Goal: Ask a question

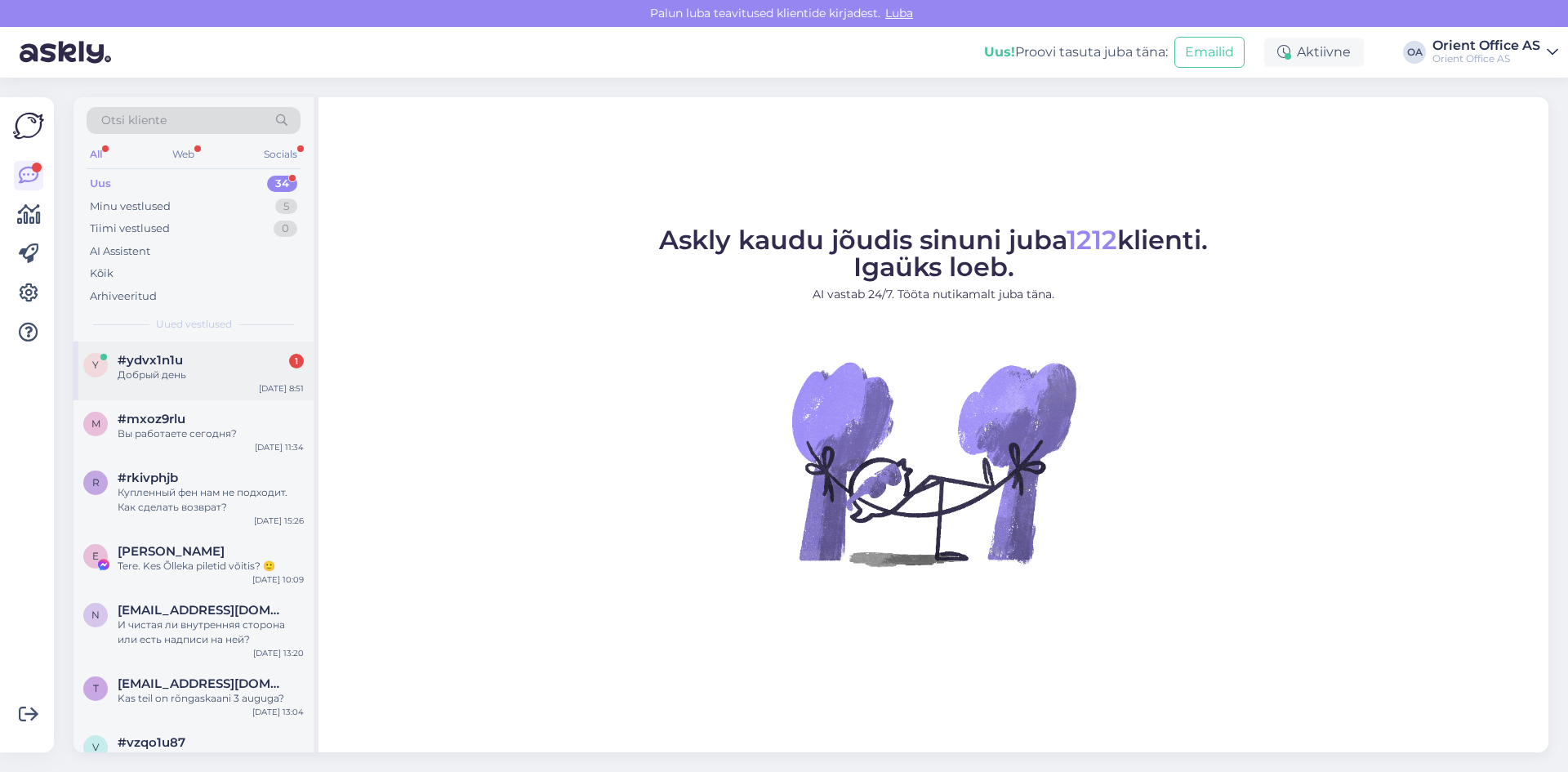
click at [203, 360] on div "#ydvx1n1u 1" at bounding box center [210, 359] width 186 height 14
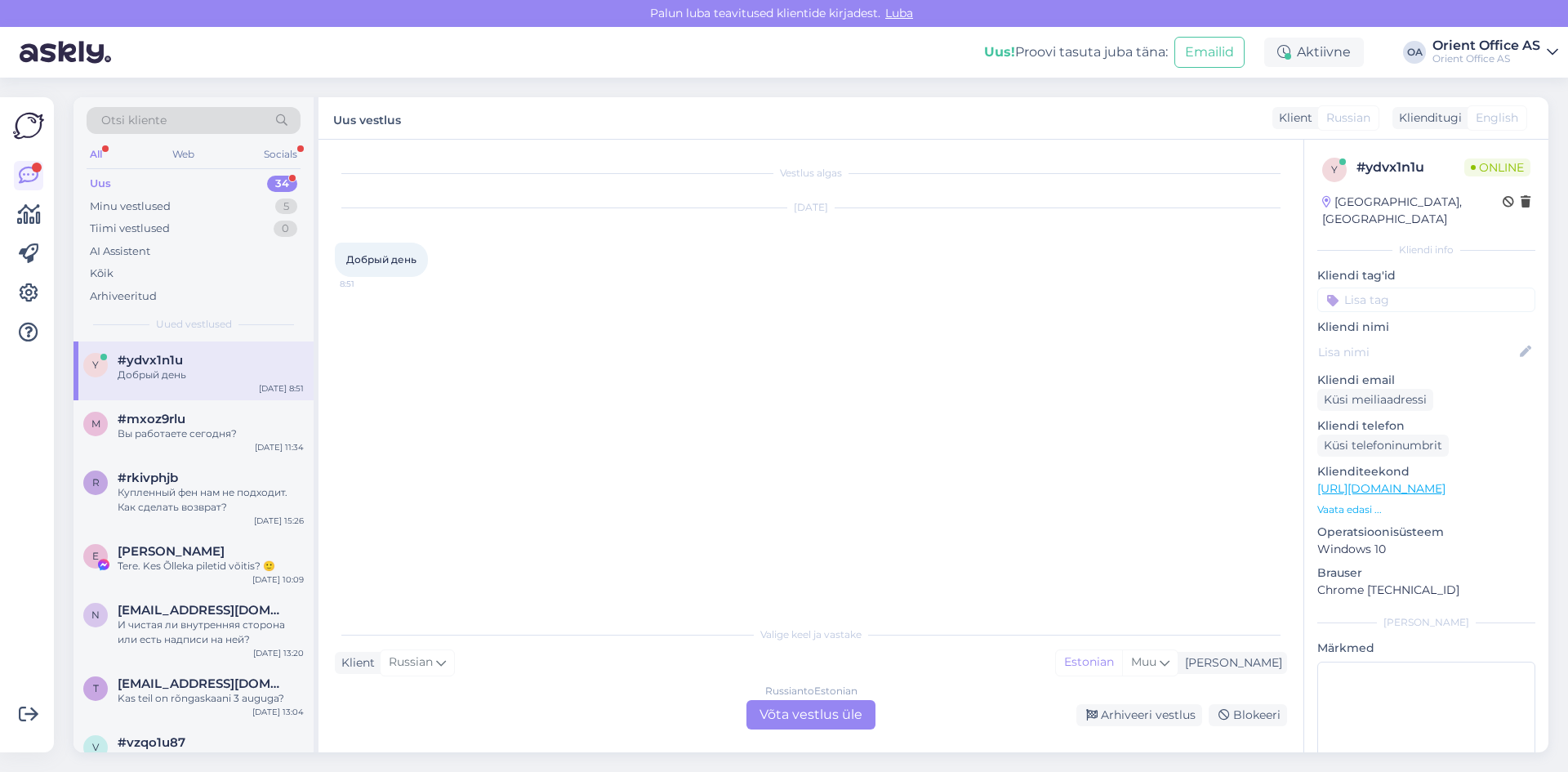
click at [870, 716] on div "Russian to Estonian Võta vestlus üle" at bounding box center [811, 715] width 129 height 30
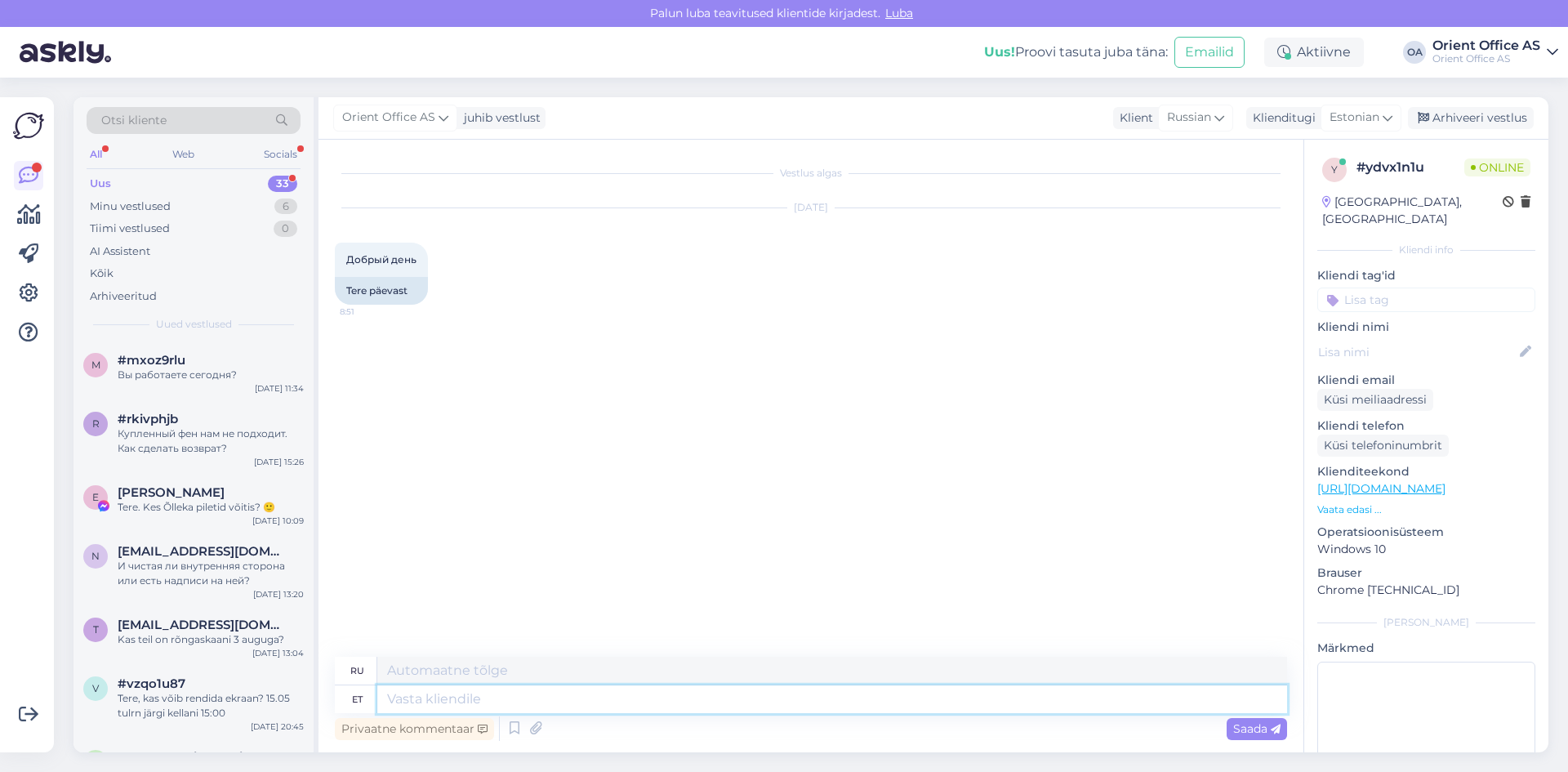
click at [504, 705] on textarea at bounding box center [832, 699] width 910 height 28
type textarea "Tere"
type textarea "Привет"
type textarea "Tere päevast"
type textarea "Добрый день"
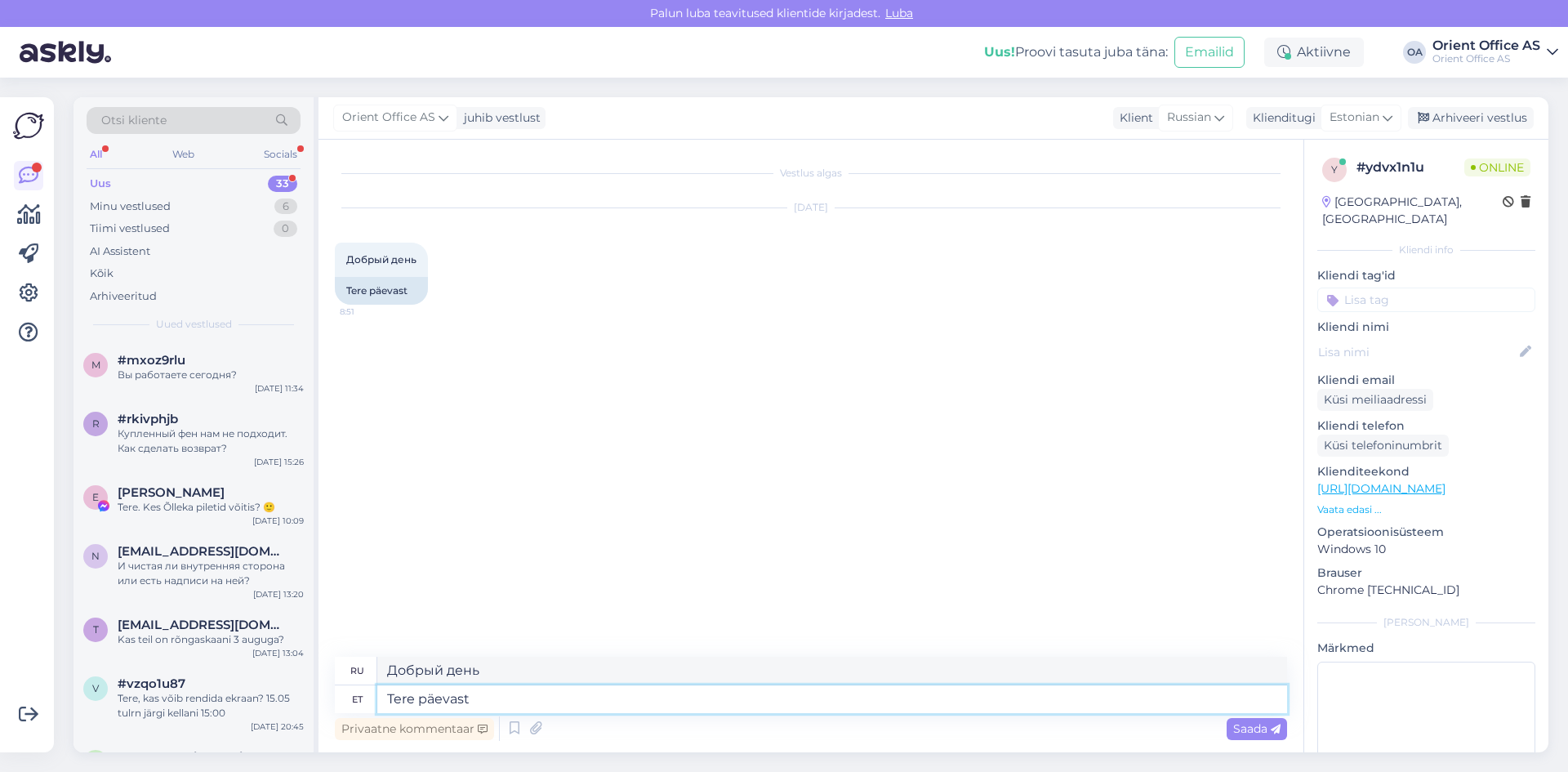
type textarea "Tere päevast!"
type textarea "Добрый день!"
type textarea "Tere päevast"
type textarea "Добрый день"
click at [1259, 733] on span "Saada" at bounding box center [1257, 728] width 47 height 14
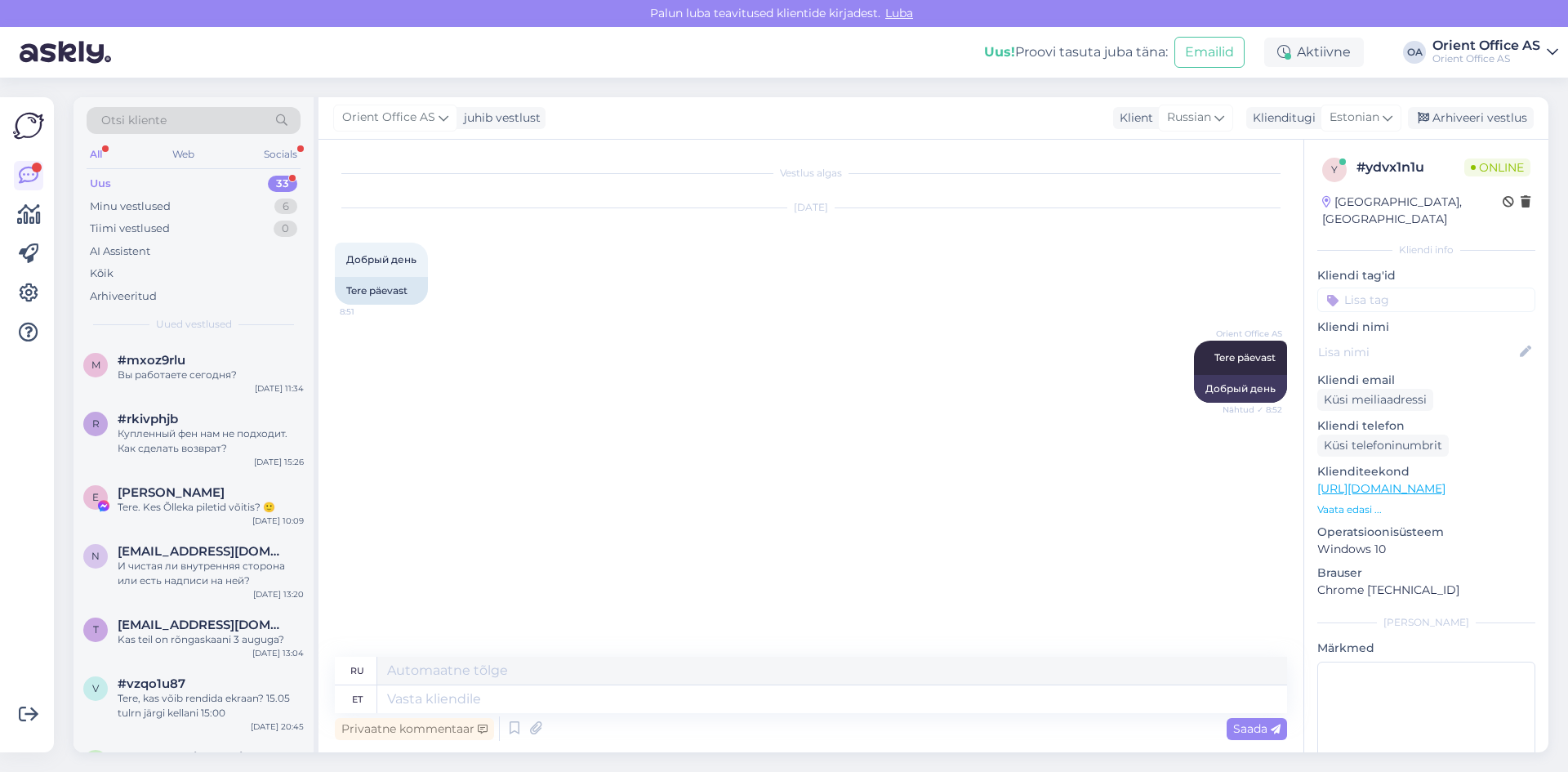
click at [465, 713] on div "Privaatne kommentaar Saada" at bounding box center [811, 728] width 952 height 31
click at [464, 710] on textarea at bounding box center [832, 699] width 910 height 28
click at [401, 692] on textarea at bounding box center [832, 699] width 910 height 28
click at [406, 693] on textarea at bounding box center [832, 699] width 910 height 28
type textarea "Kuidas"
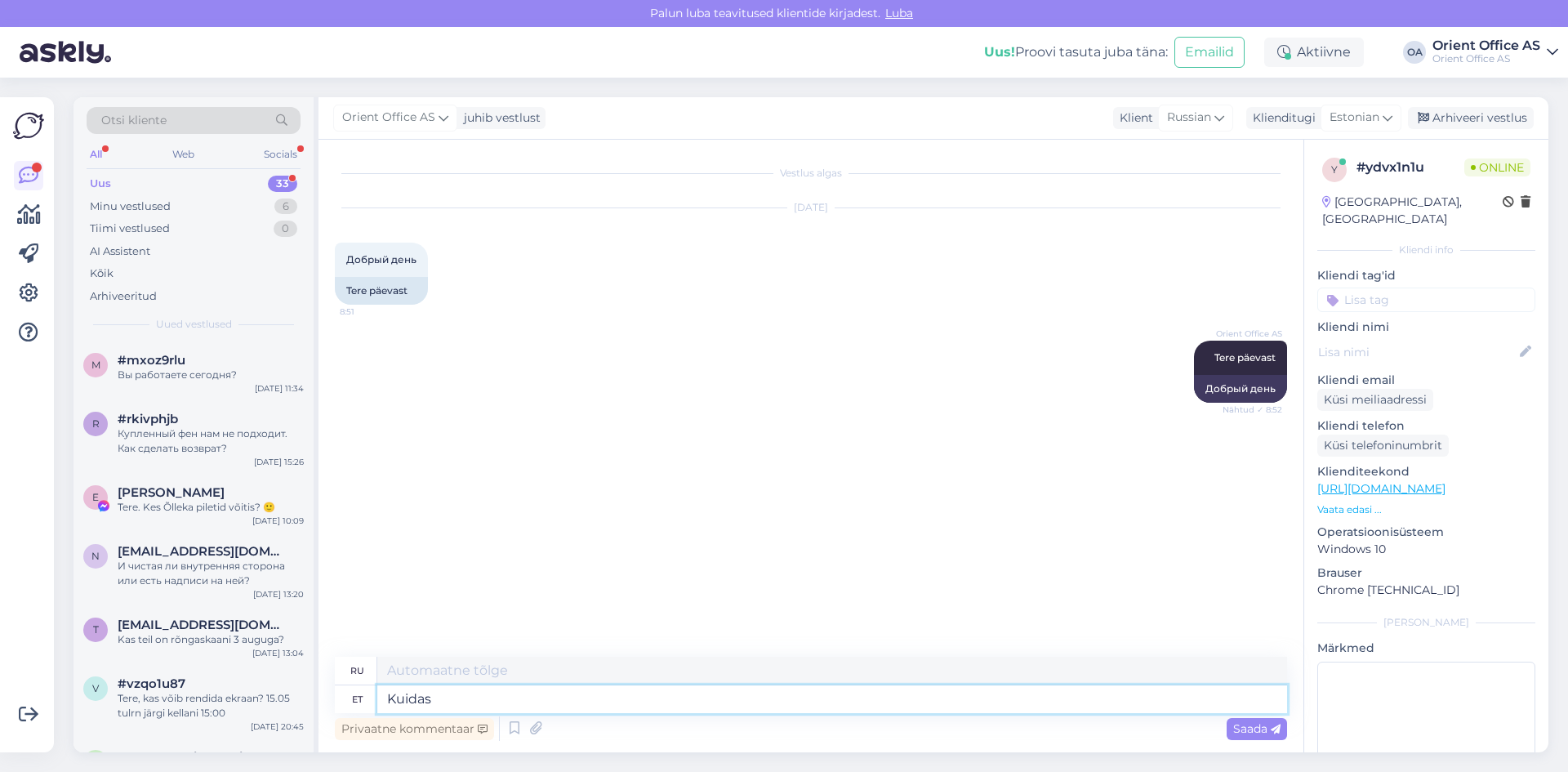
type textarea "Как"
type textarea "Kuidas saan"
type textarea "Как я могу"
type textarea "Kuidas saan teid"
type textarea "Как мне с вами связаться?"
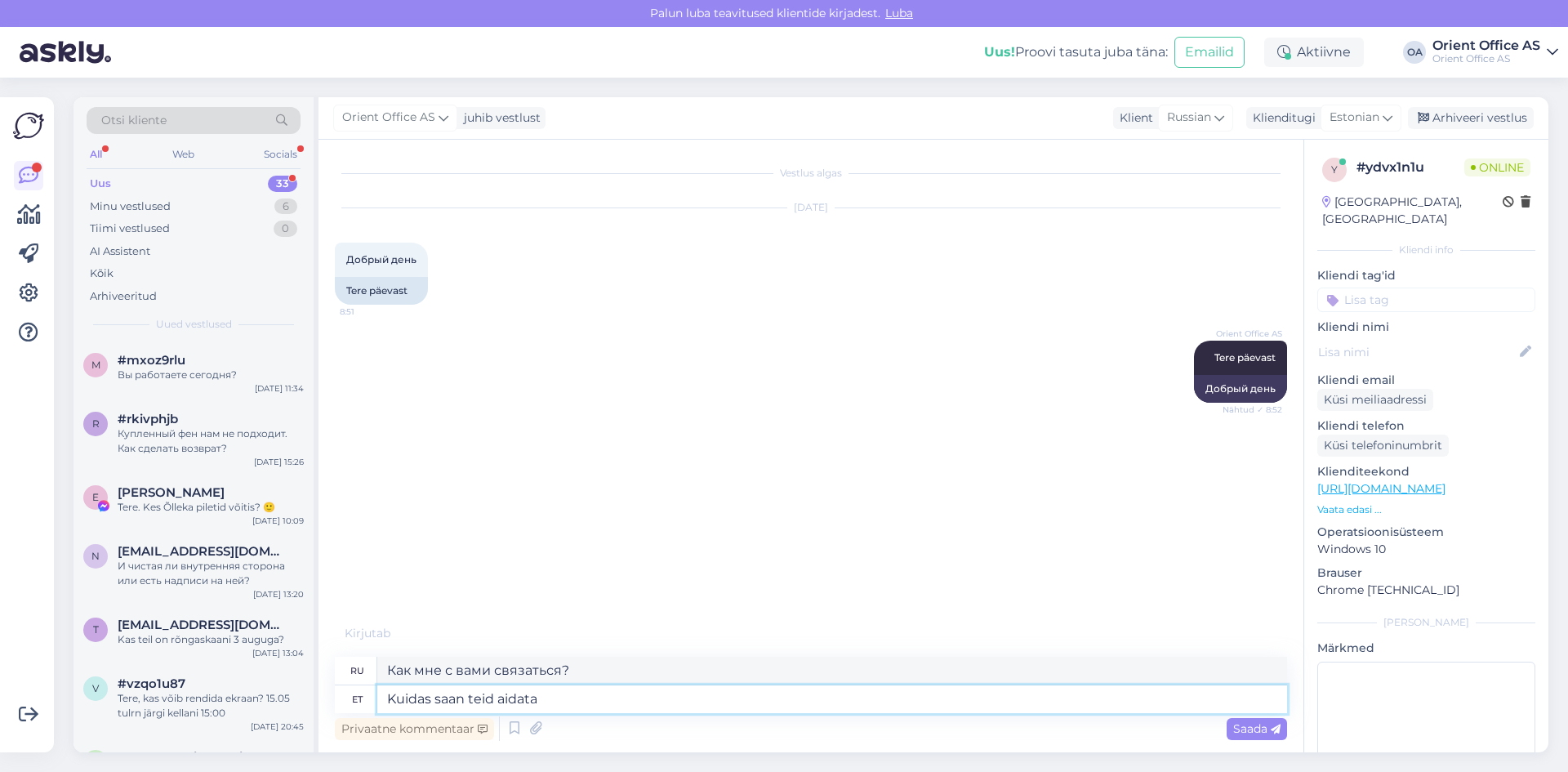
type textarea "Kuidas saan teid aidata"
type textarea "Могу я чем-нибудь помочь?"
type textarea "Kuidas saan teid aidata ?"
click at [1238, 730] on span "Saada" at bounding box center [1257, 728] width 47 height 14
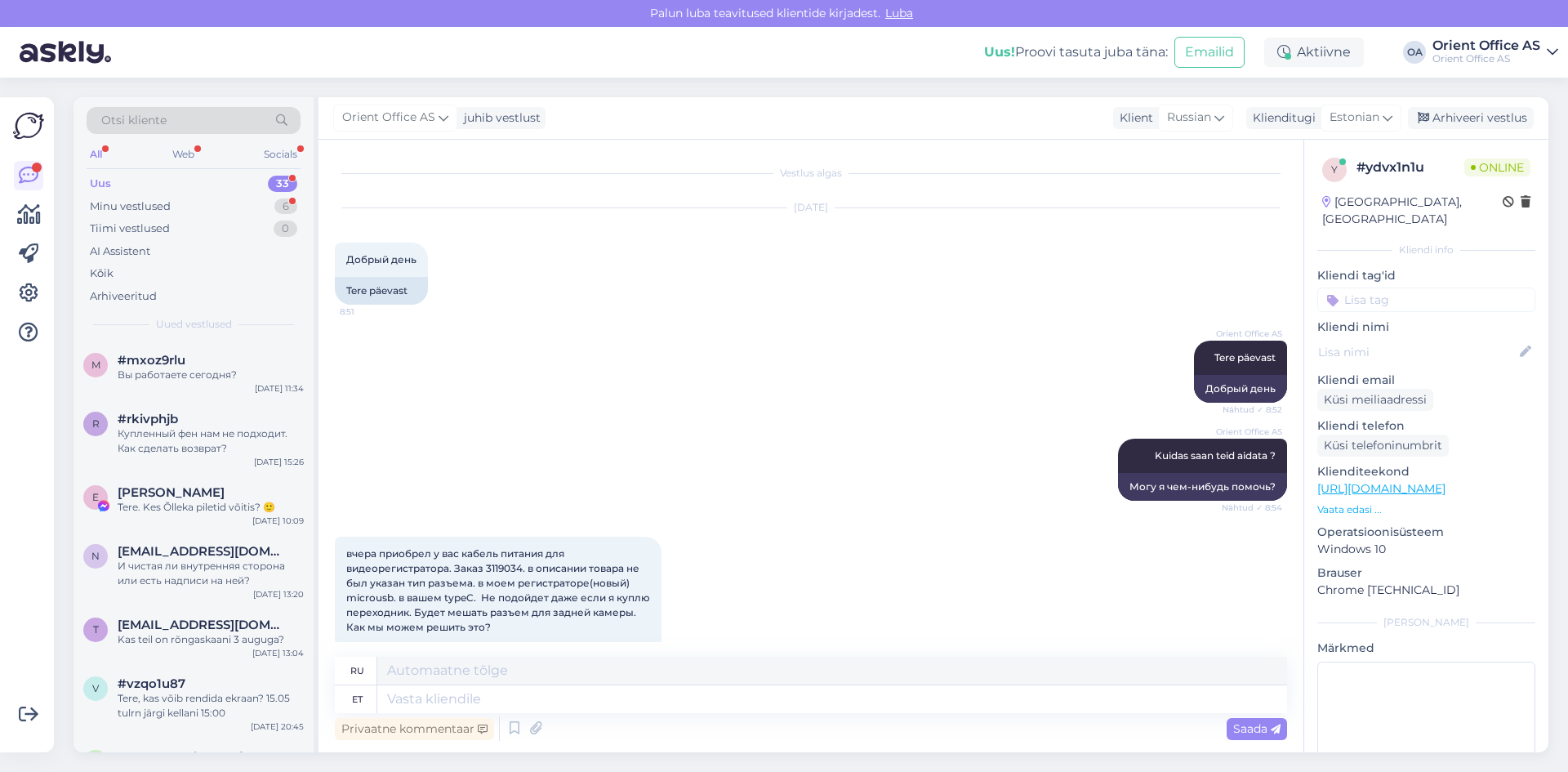
scroll to position [121, 0]
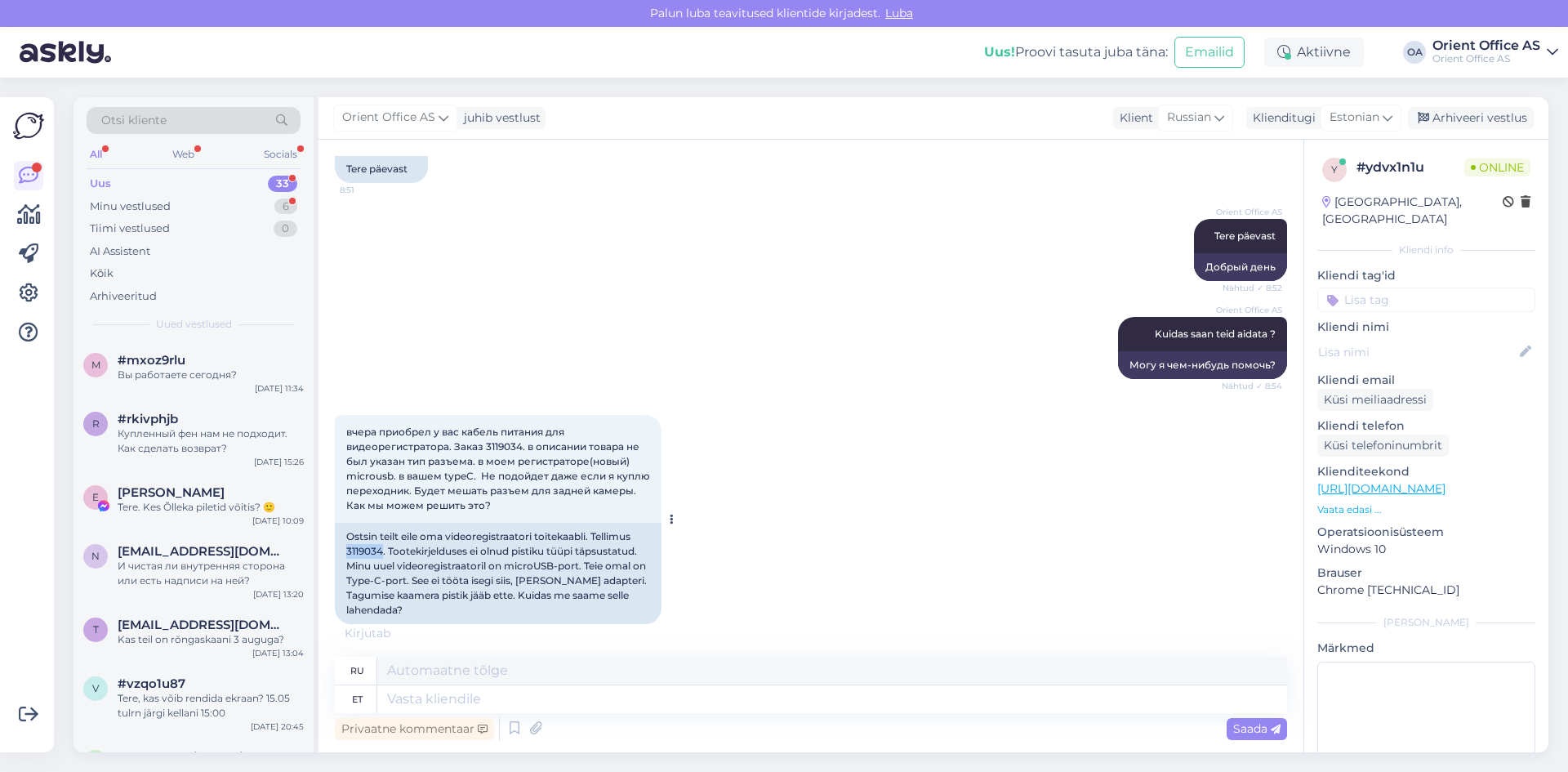
drag, startPoint x: 342, startPoint y: 549, endPoint x: 382, endPoint y: 551, distance: 40.0
click at [382, 551] on div "Ostsin teilt eile oma videoregistraatori toitekaabli. Tellimus 3119034. Tooteki…" at bounding box center [498, 574] width 326 height 101
copy div "3119034"
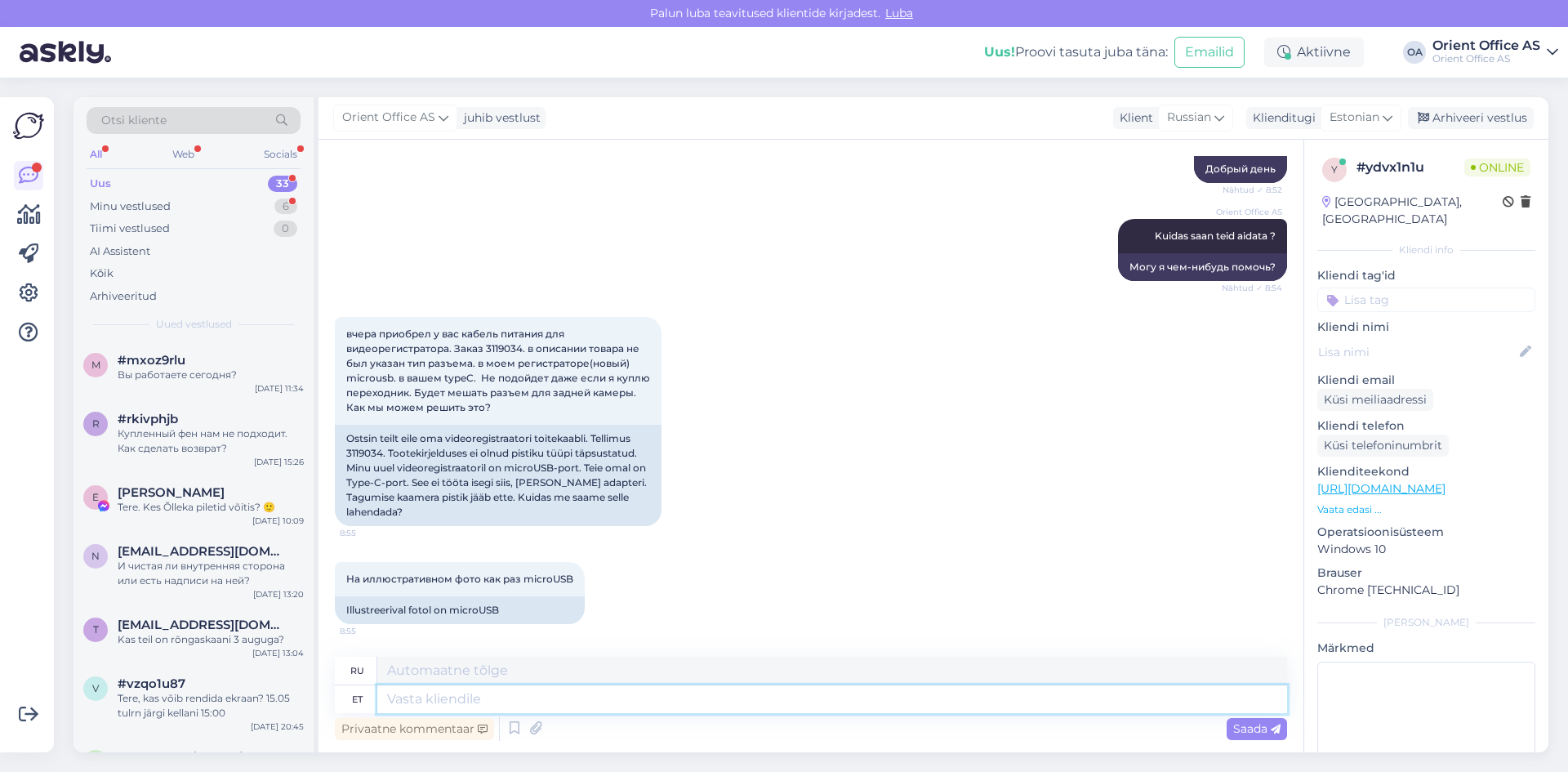
click at [432, 700] on textarea at bounding box center [832, 699] width 910 height 28
type textarea "T"
type textarea "Palun s"
type textarea "Пожалуйста"
type textarea "Palun saatke s"
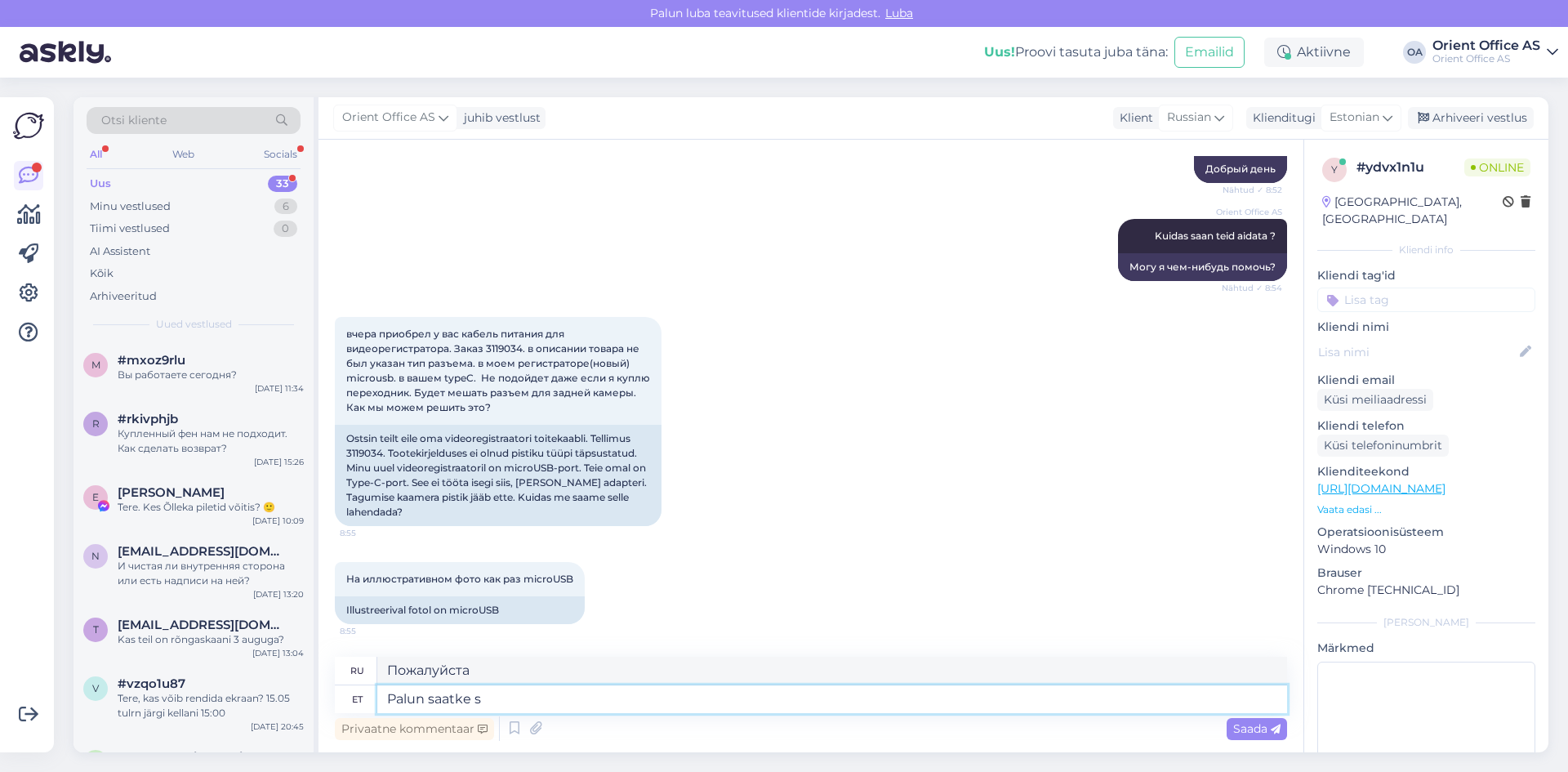
type textarea "Пожалуйста, отправьте"
type textarea "Palun saatke see"
type textarea "Пожалуйста, отправьте его."
type textarea "Palun saatke see info"
type textarea "Пожалуйста, отправьте эту информацию."
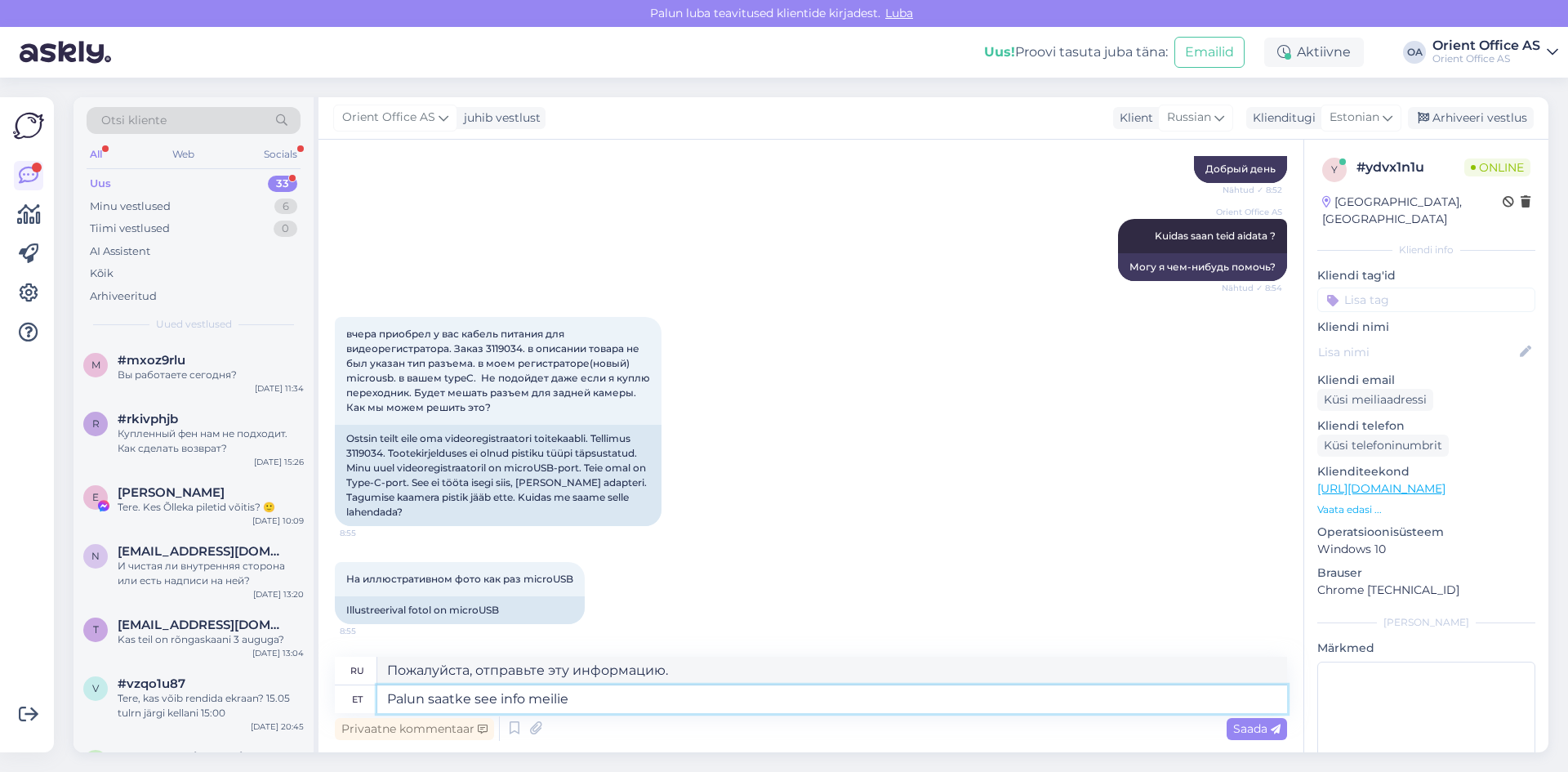
type textarea "Palun saatke see info meilie"
type textarea "Пожалуйста, отправьте эту информацию по электронной почте."
type textarea "Palun saatke see info meilie e-mailile"
type textarea "Пожалуйста, отправьте эту информацию на мой адрес электронной почты."
type textarea "Palun saatke see info [PERSON_NAME] e-mailile - in"
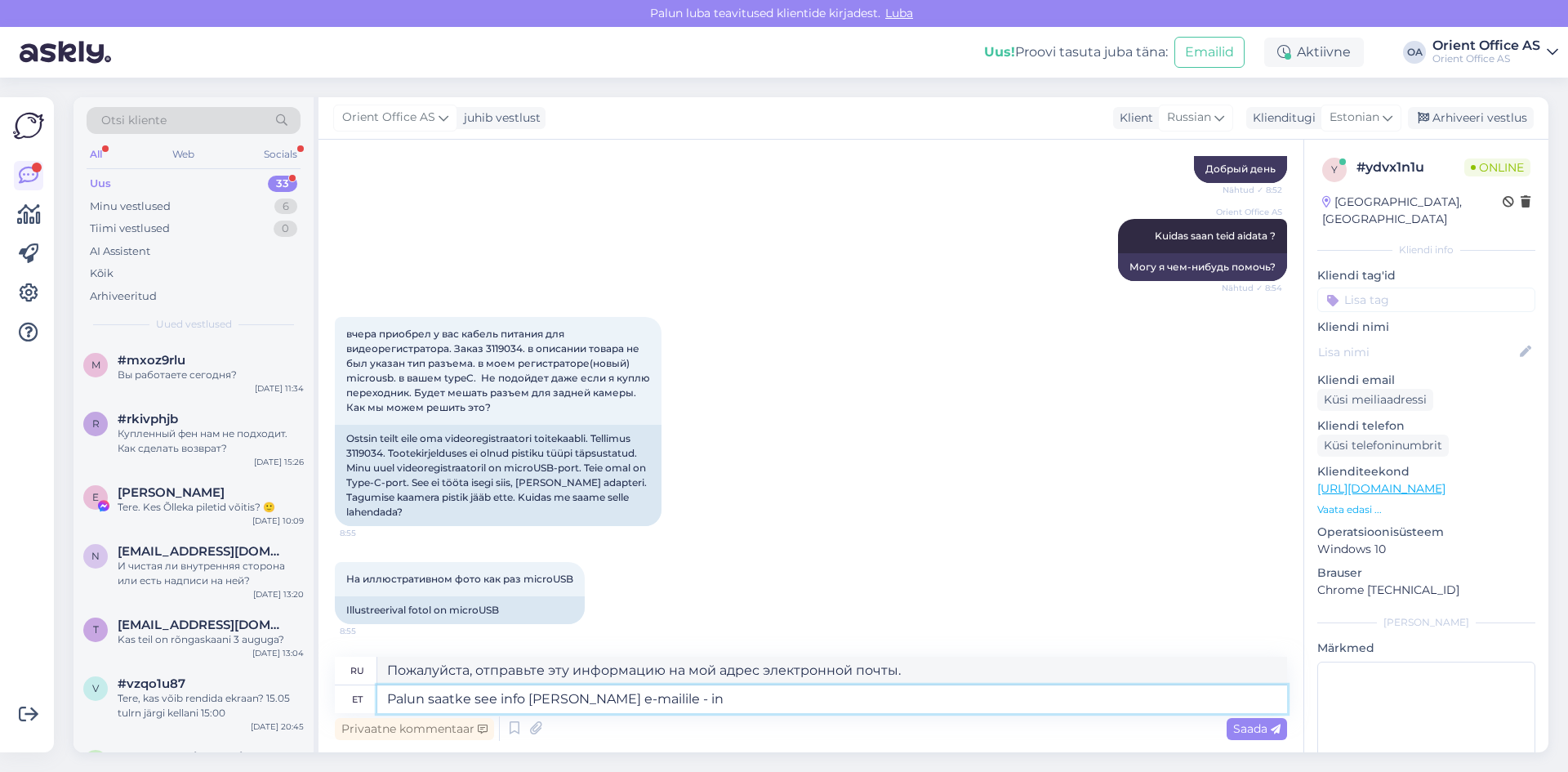
type textarea "Пожалуйста, отправьте эту информацию на адрес электронной почты -"
type textarea "Palun saatke see info [PERSON_NAME] e-mailile - info@"
type textarea "Пожалуйста, отправьте эту информацию на электронную почту - info"
type textarea "Palun saatke see info [PERSON_NAME] e-mailile - [EMAIL_ADDRESS][DOMAIN_NAME]"
type textarea "Пожалуйста, отправьте эту информацию на адрес электронной почты - [EMAIL_ADDRES…"
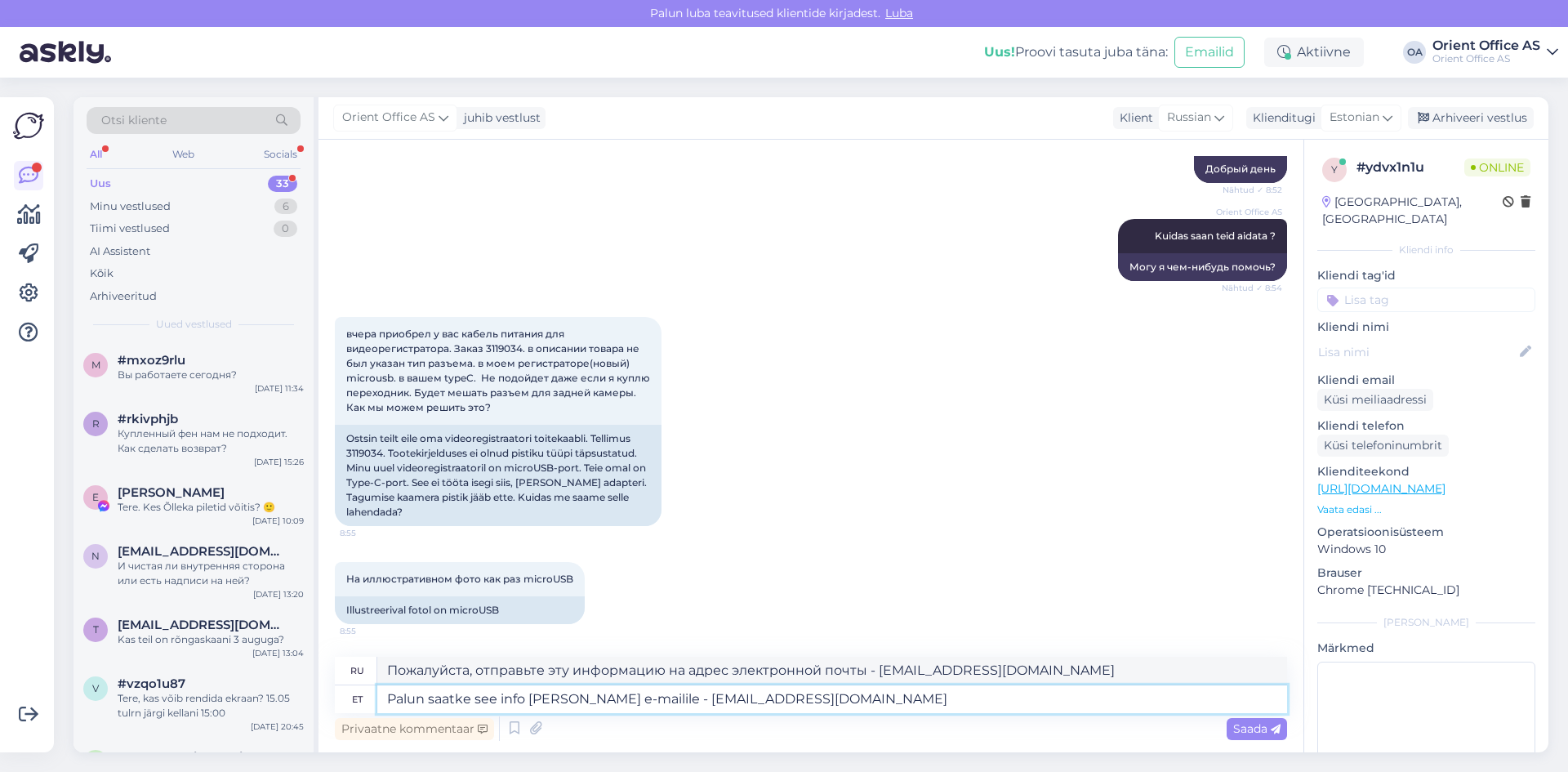
type textarea "Palun saatke see info [PERSON_NAME] e-mailile - [EMAIL_ADDRESS][DOMAIN_NAME] !"
type textarea "Пожалуйста, отправьте эту информацию на адрес электронной почты - [EMAIL_ADDRES…"
type textarea "Palun saatke see info [PERSON_NAME] e-mailile - [EMAIL_ADDRESS][DOMAIN_NAME]"
type textarea "Пожалуйста, отправьте эту информацию на адрес электронной почты - [EMAIL_ADDRES…"
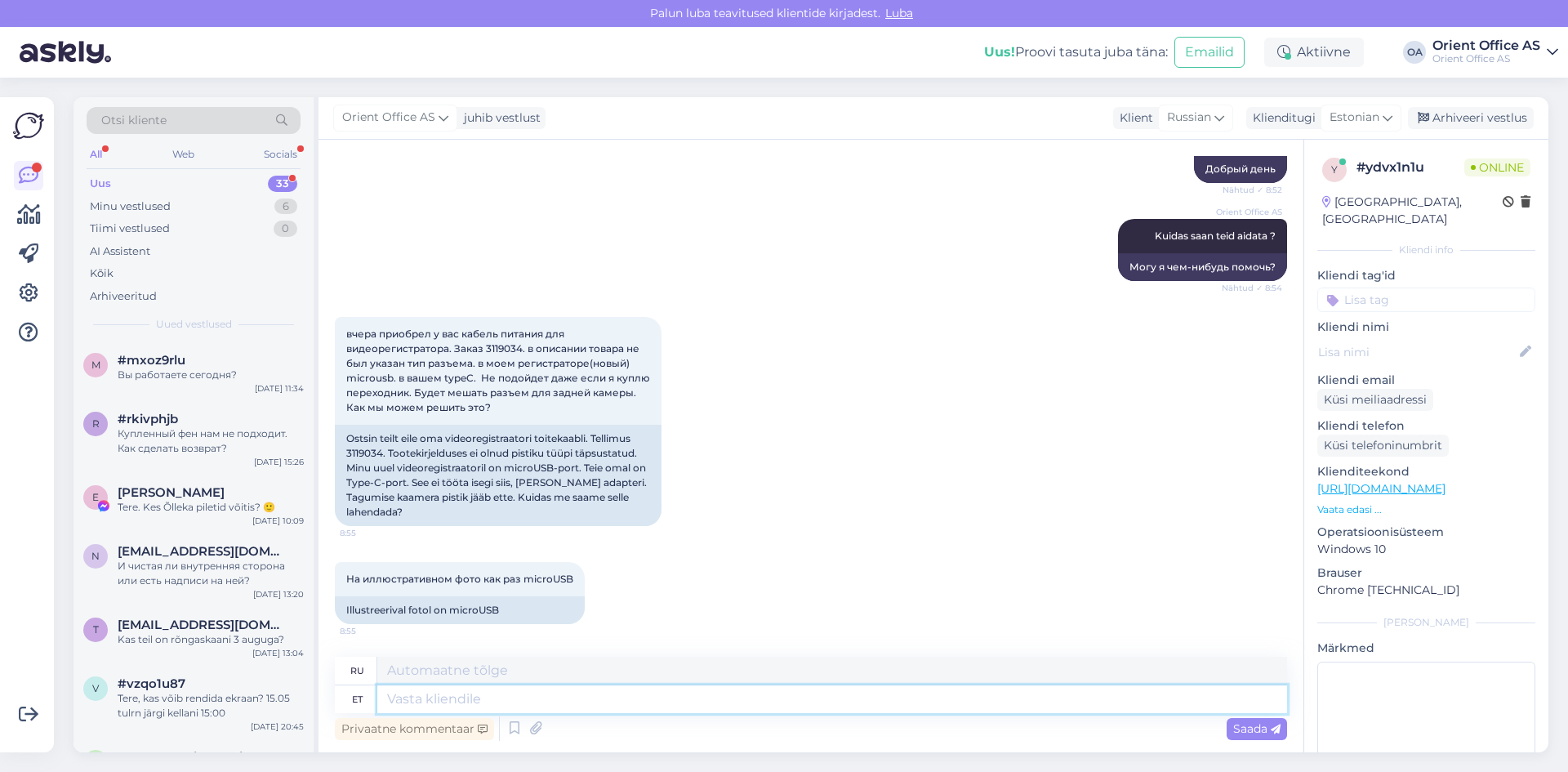
scroll to position [332, 0]
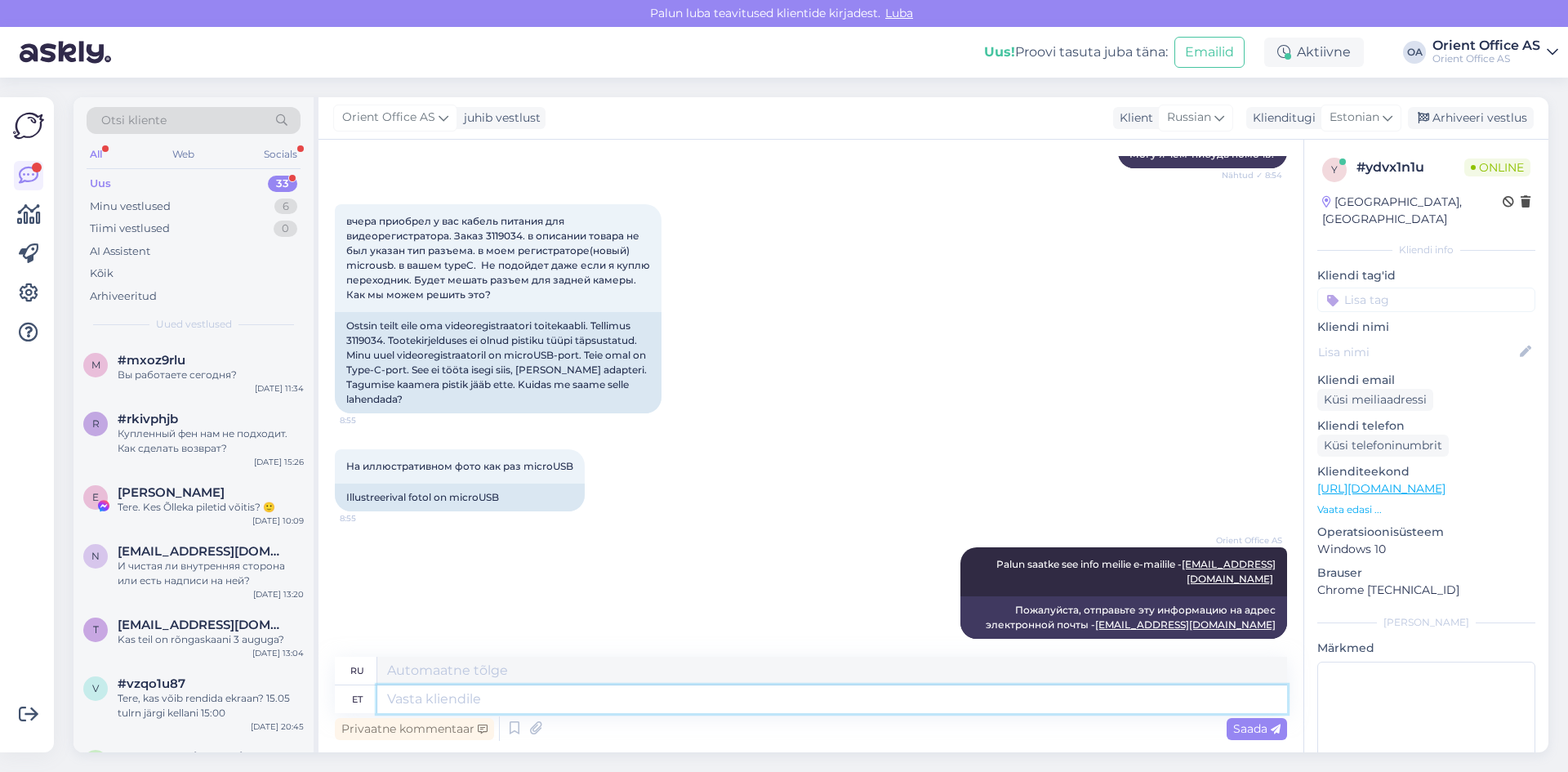
click at [538, 696] on textarea at bounding box center [832, 699] width 910 height 28
click at [546, 699] on textarea at bounding box center [832, 699] width 910 height 28
type textarea "Kas"
type textarea "Является"
type textarea "Kas toote"
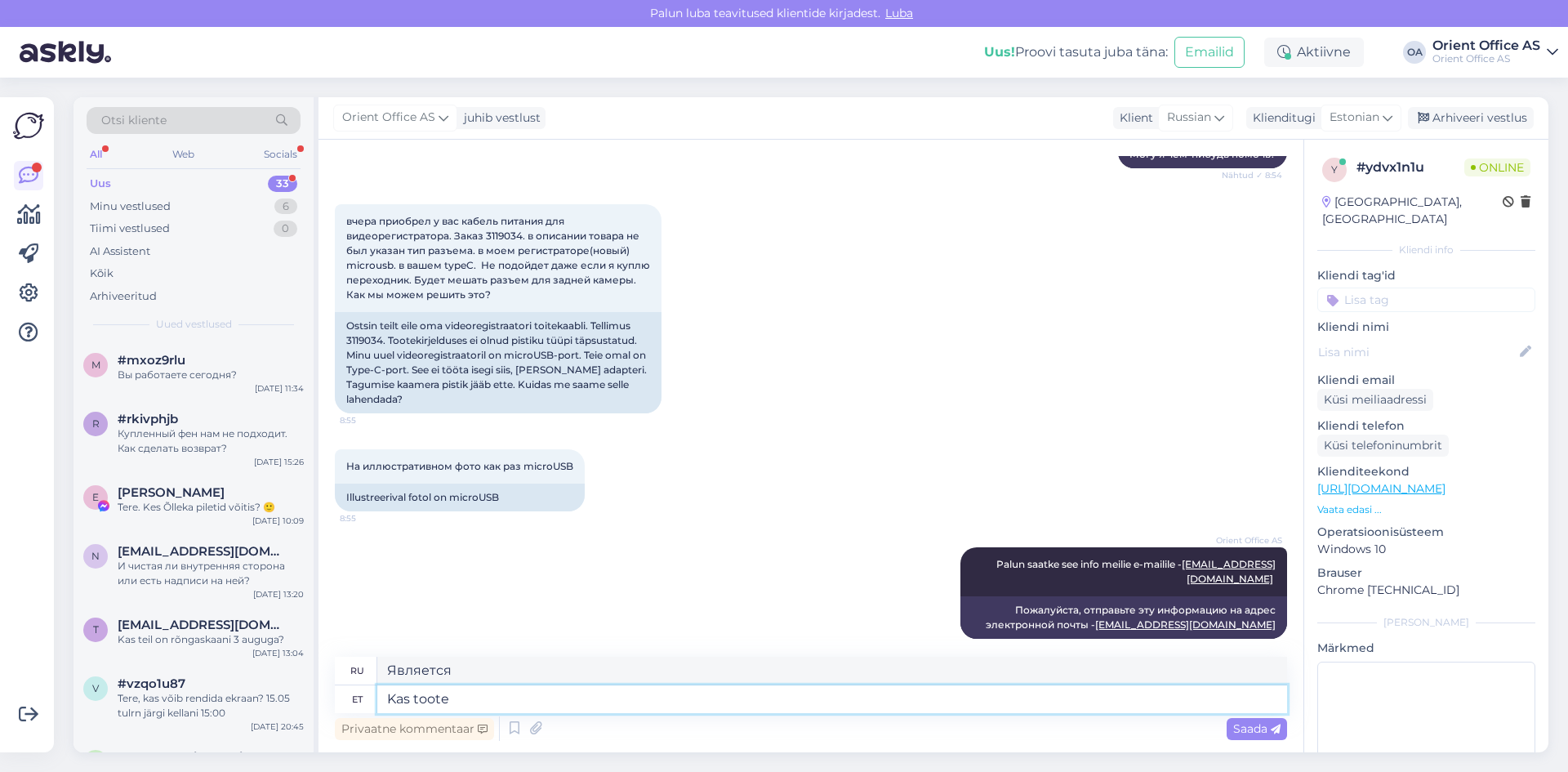
type textarea "Является ли продукт"
type textarea "Kas toote pakend"
type textarea "Упаковка продукта"
type textarea "Kas toote pakend on alles?"
type textarea "Доступна ли еще упаковка продукта?"
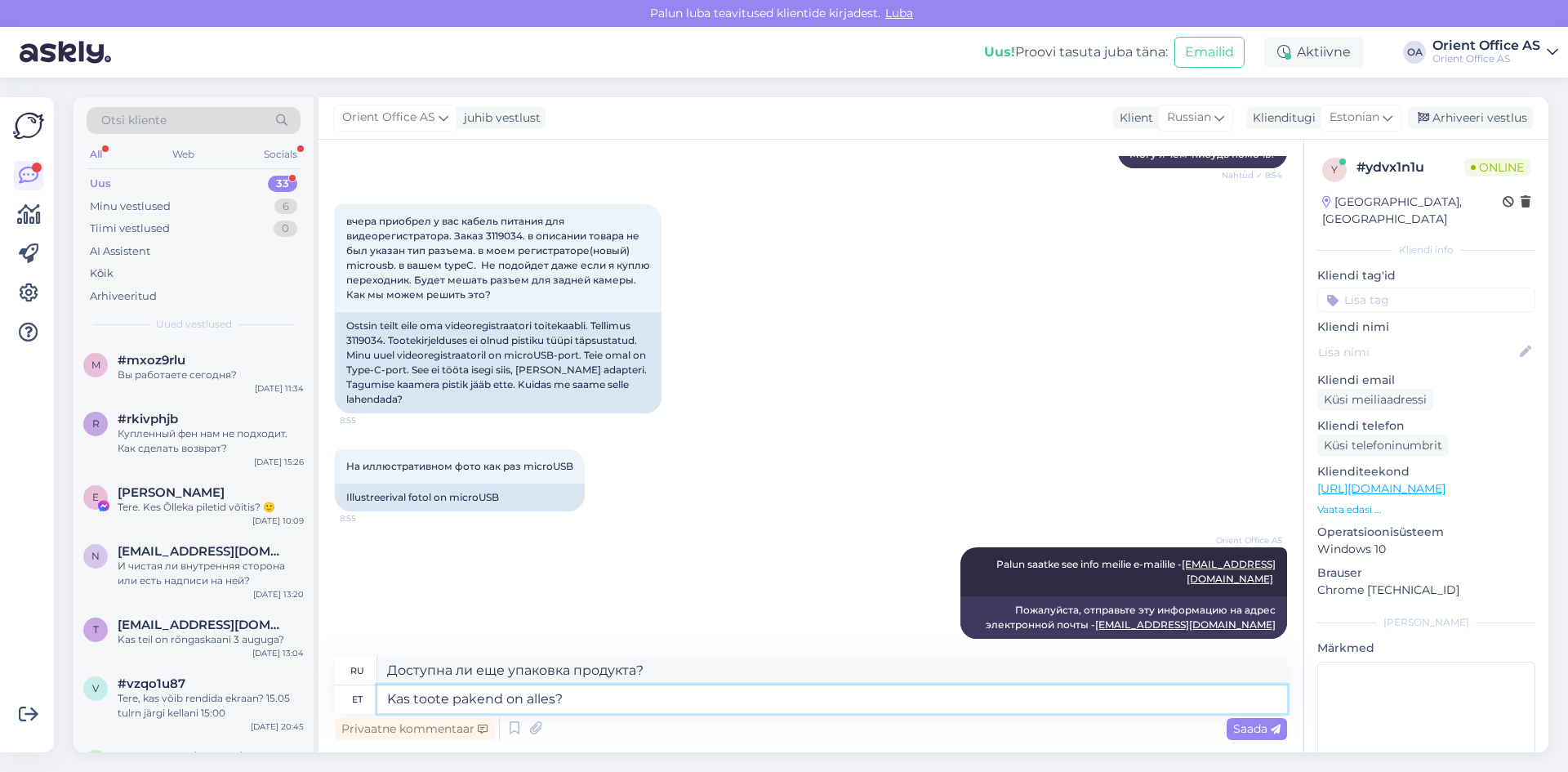
click at [506, 701] on textarea "Kas toote pakend on alles?" at bounding box center [832, 699] width 910 height 28
type textarea "Kas toote pakend (mion alles?"
type textarea "Есть ли еще в наличии упаковка продукта?"
type textarea "Kas toote pakend ([PERSON_NAME] alles?"
type textarea "Доступна ли еще упаковка продукта (миллионная)?"
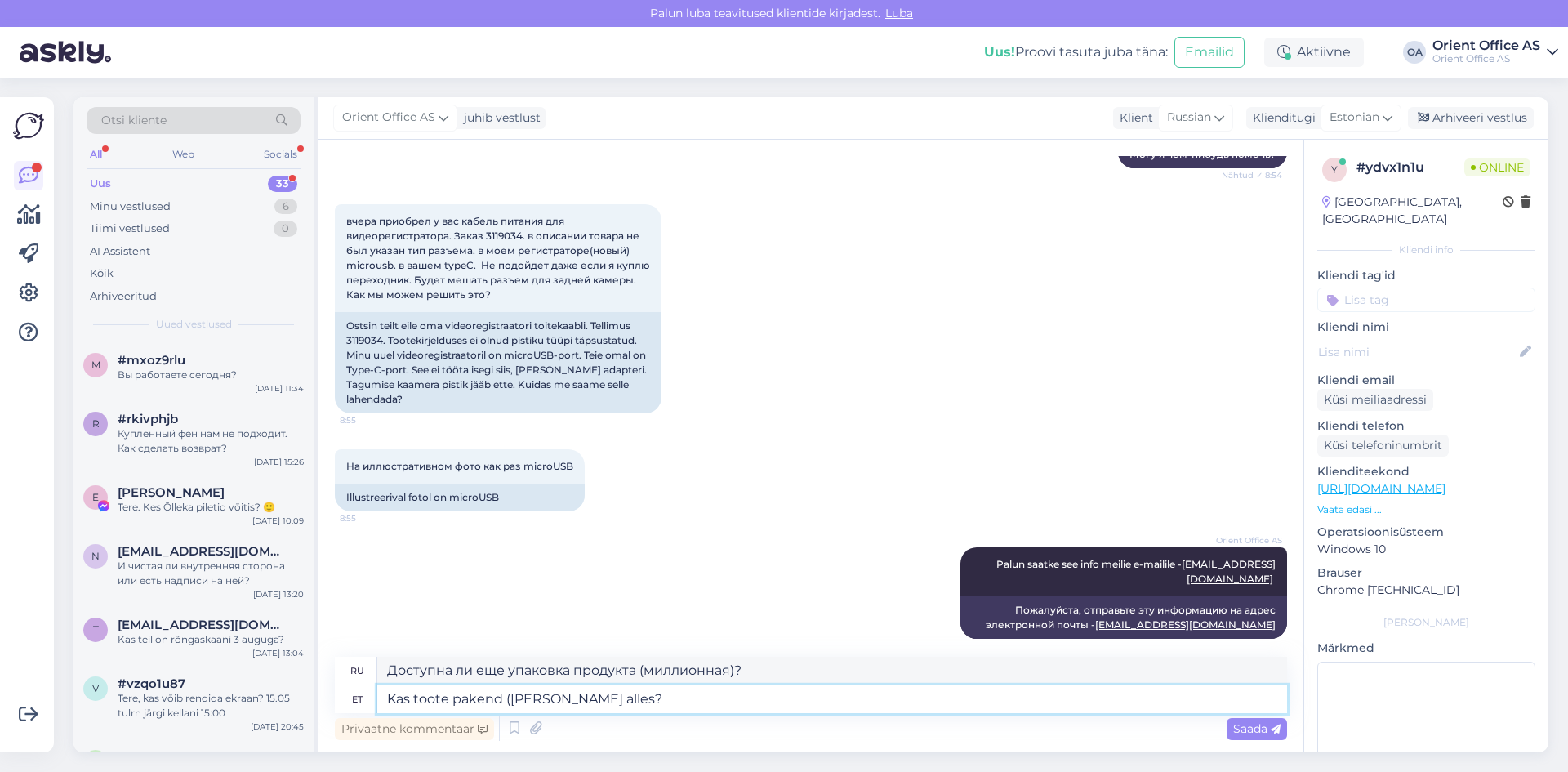
type textarea "Kas toote pakend (milles on alles?"
type textarea "Упаковка продукта (в чем он еще находится?)"
type textarea "Kas toote pakend (milles tooon alles?"
type textarea "Упаковка продукта (в какой тонне еще?"
type textarea "Kas toote pakend (milles toodon alles?"
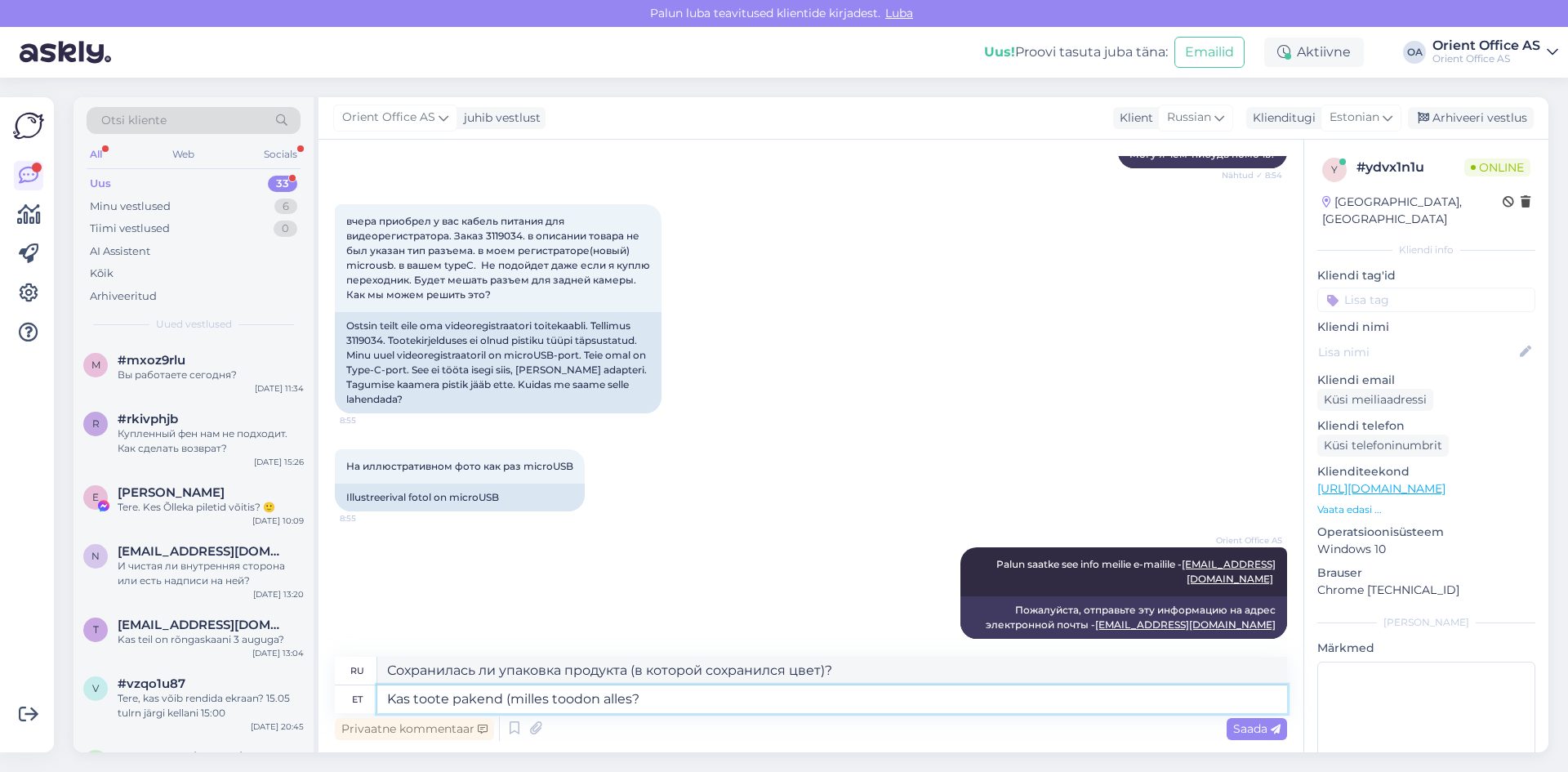
type textarea "Доступна ли еще упаковка продукта (в которой я его приношу?)?"
type textarea "Kas toote pakend ([PERSON_NAME] on alles?"
type textarea "Упаковка продукта (в которой все еще находится продукт)?"
type textarea "Kas toote pakend ([PERSON_NAME] [PERSON_NAME]?"
type textarea "Упаковка продукта (в чем поставляется продукт?)"
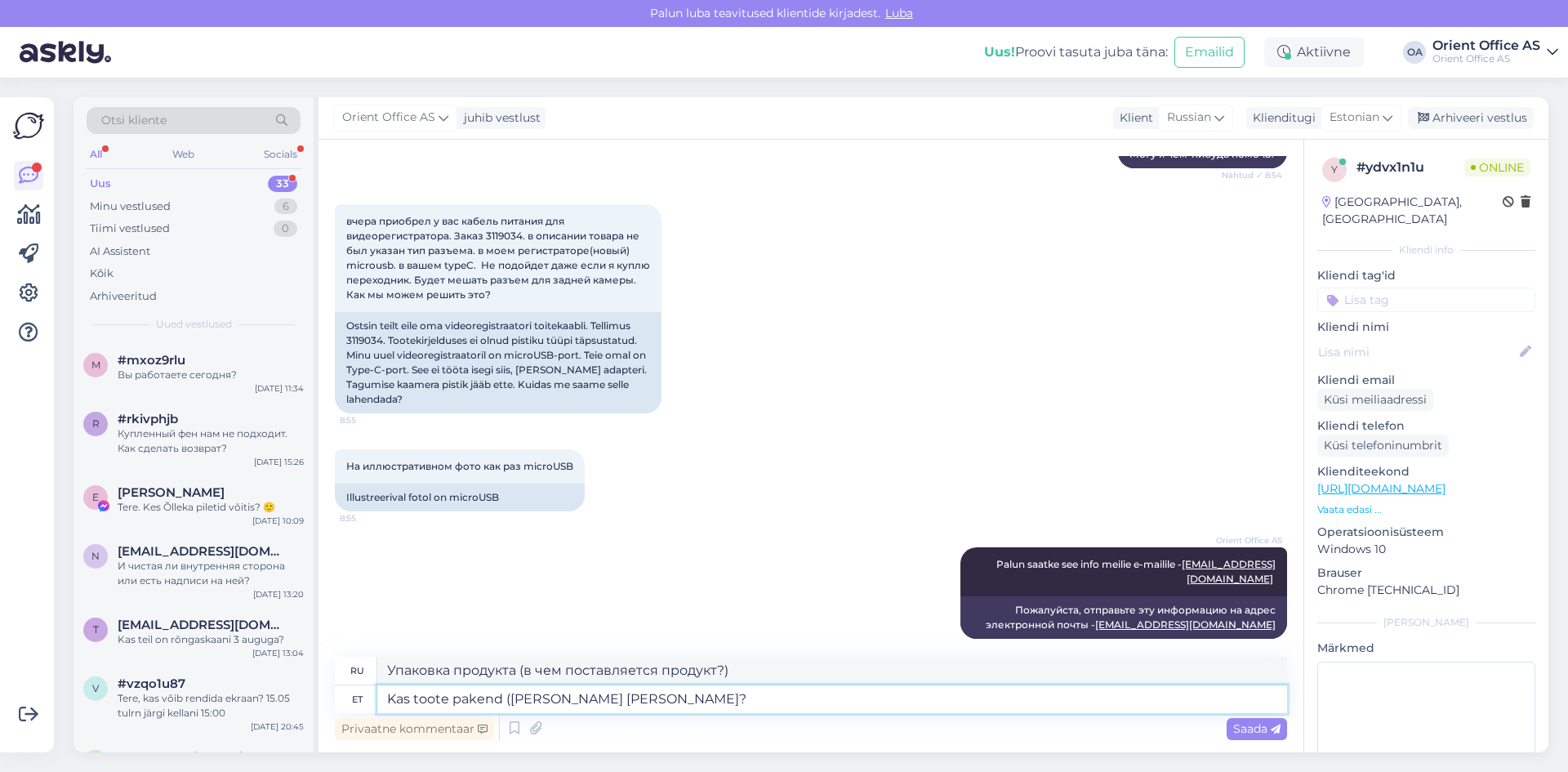
type textarea "Kas toote pakend ([PERSON_NAME] [PERSON_NAME]?"
type textarea "Является ли упаковка продукта (в которой все еще находится продукт)?"
type textarea "Kas toote pakend ([PERSON_NAME] teileon alles?"
type textarea "Является ли упаковка продукта (в которой продукт все еще производится?)"
type textarea "Kas toote pakend ([PERSON_NAME] teile on alles?"
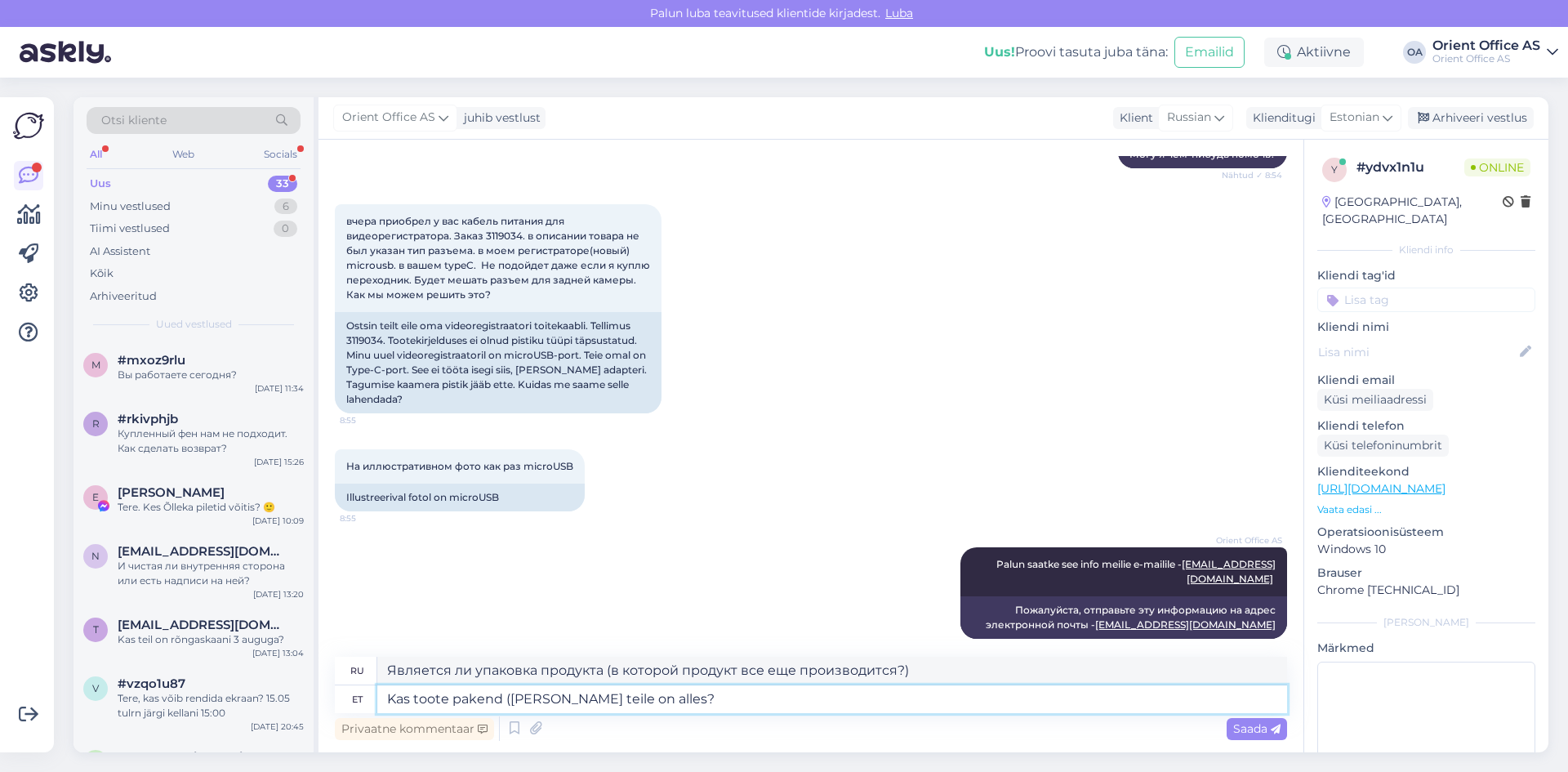
type textarea "Является ли упаковка продукта (в которой все еще находится продукт)?"
type textarea "Kas toote pakend ([PERSON_NAME] teile ton alles?"
type textarea "Доступна ли еще упаковка продукта (в которой поставляется продукт)?"
type textarea "Kas toote pakend ([PERSON_NAME] teile [PERSON_NAME]?"
type textarea "Сохранилась ли упаковка продукта (в которой вам доставили продукт)?"
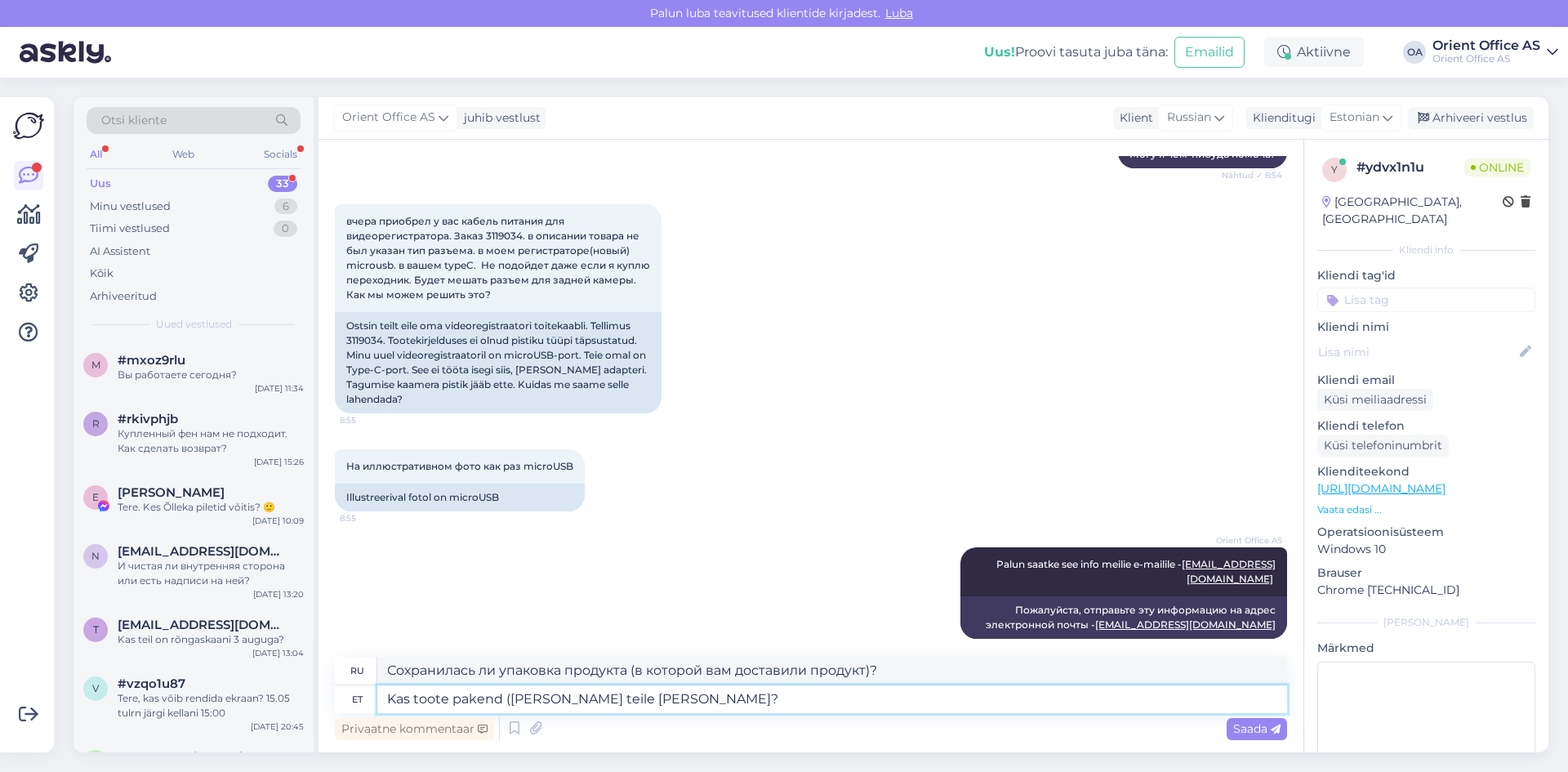
type textarea "Kas toote pakend ([PERSON_NAME] teile [PERSON_NAME]?"
type textarea "Доступна ли еще упаковка товара (в которой я доставлю Вам товар)?"
type textarea "Kas toote pakend ([PERSON_NAME] teile tulion alles?"
type textarea "Сохранилась ли упаковка продукта (та, в которой он был доставлен)?"
type textarea "Kas toote pakend ([PERSON_NAME] teile [PERSON_NAME]) on alles?"
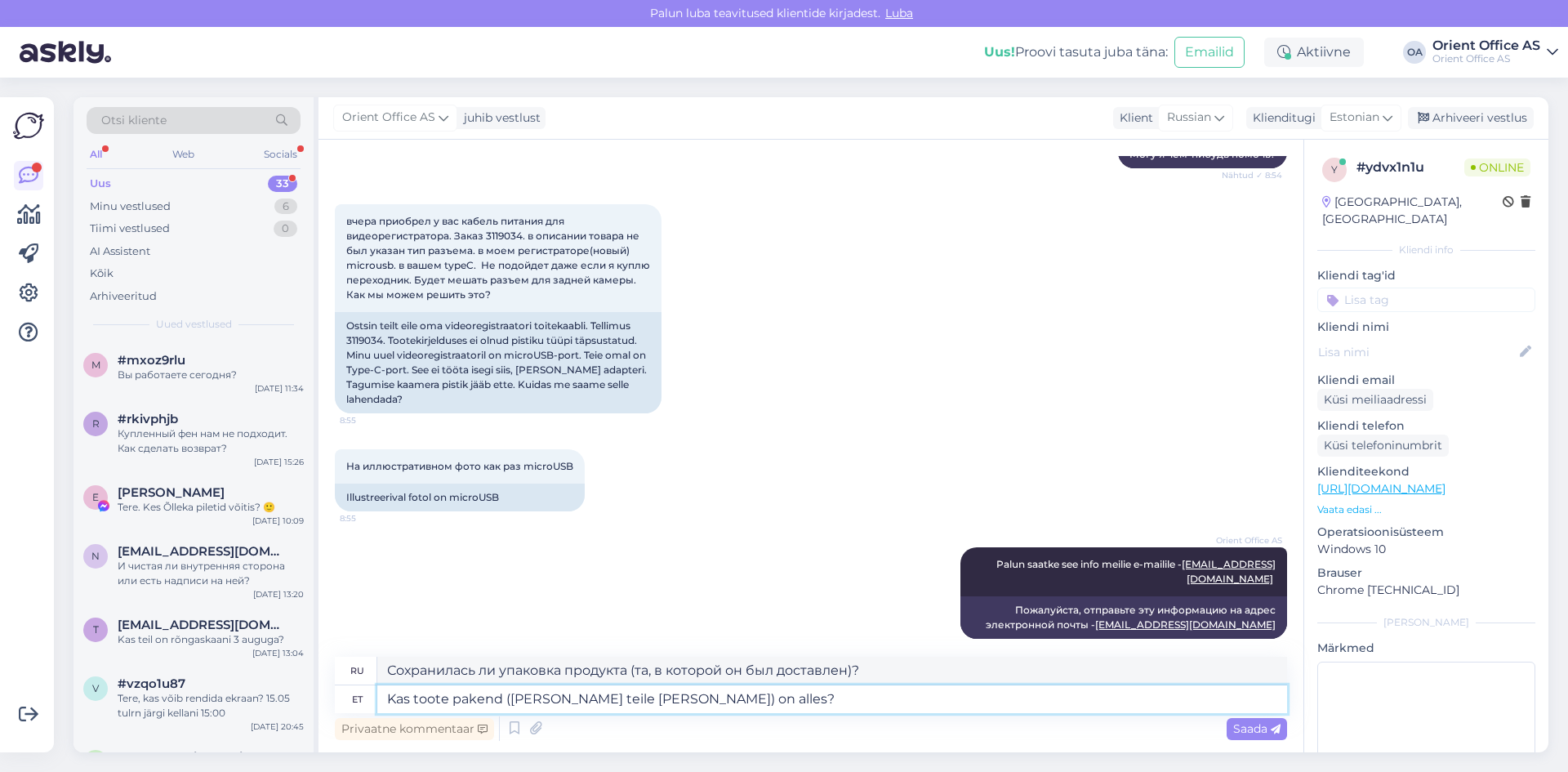
type textarea "У вас сохранилась упаковка продукта (та, в которой он был доставлен)?"
type textarea "Kas toote pakend (milles toodeon alles?"
type textarea "У вас сохранилась упаковка продукта (в которой он был доставлен)?"
type textarea "Kas toote pakend (milles toodon alles?"
type textarea "Сохранилась ли упаковка товара (в которой он к вам прибыл)?"
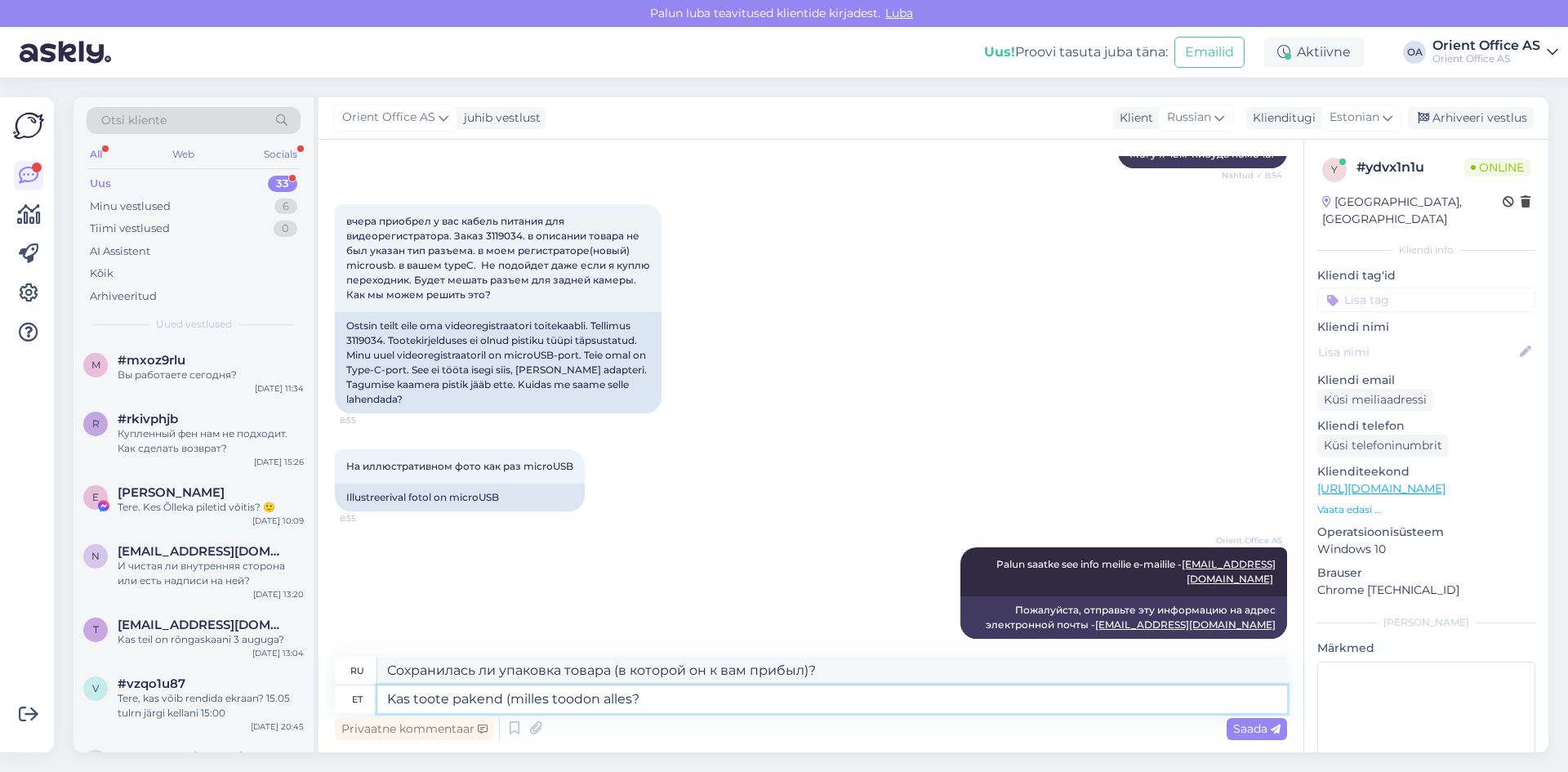
type textarea "Kas toote pakend (milles tooon alles?"
type textarea "Сохранилась ли упаковка продукта (в которой вам доставили продукт)?"
type textarea "Kas toote pakend (milles toon alles?"
type textarea "Доступна ли еще упаковка товара (в которой я доставлю Вам товар)?"
type textarea "Kas toote pakend (milles ton alles?"
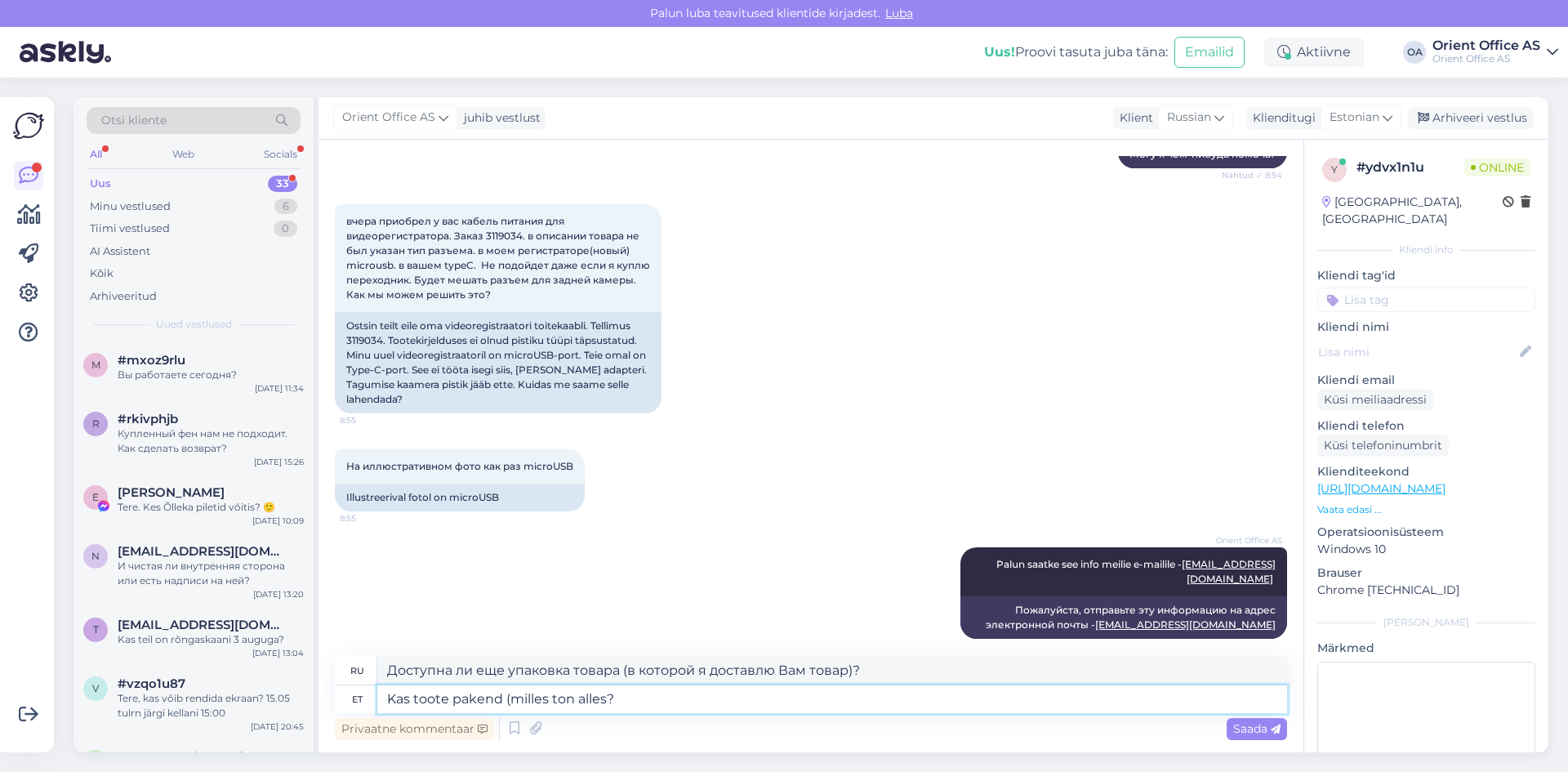
type textarea "Доступна ли еще упаковка продукта (в которой поставляется продукт)?"
type textarea "Kas toote pakend (milles on alles?"
type textarea "Является ли упаковка продукта (в которой все еще находится продукт)?"
type textarea "Kas toote pakend ([PERSON_NAME] alles?"
type textarea "Сохранилась ли упаковка продукта (та, в которой вы его получили)?"
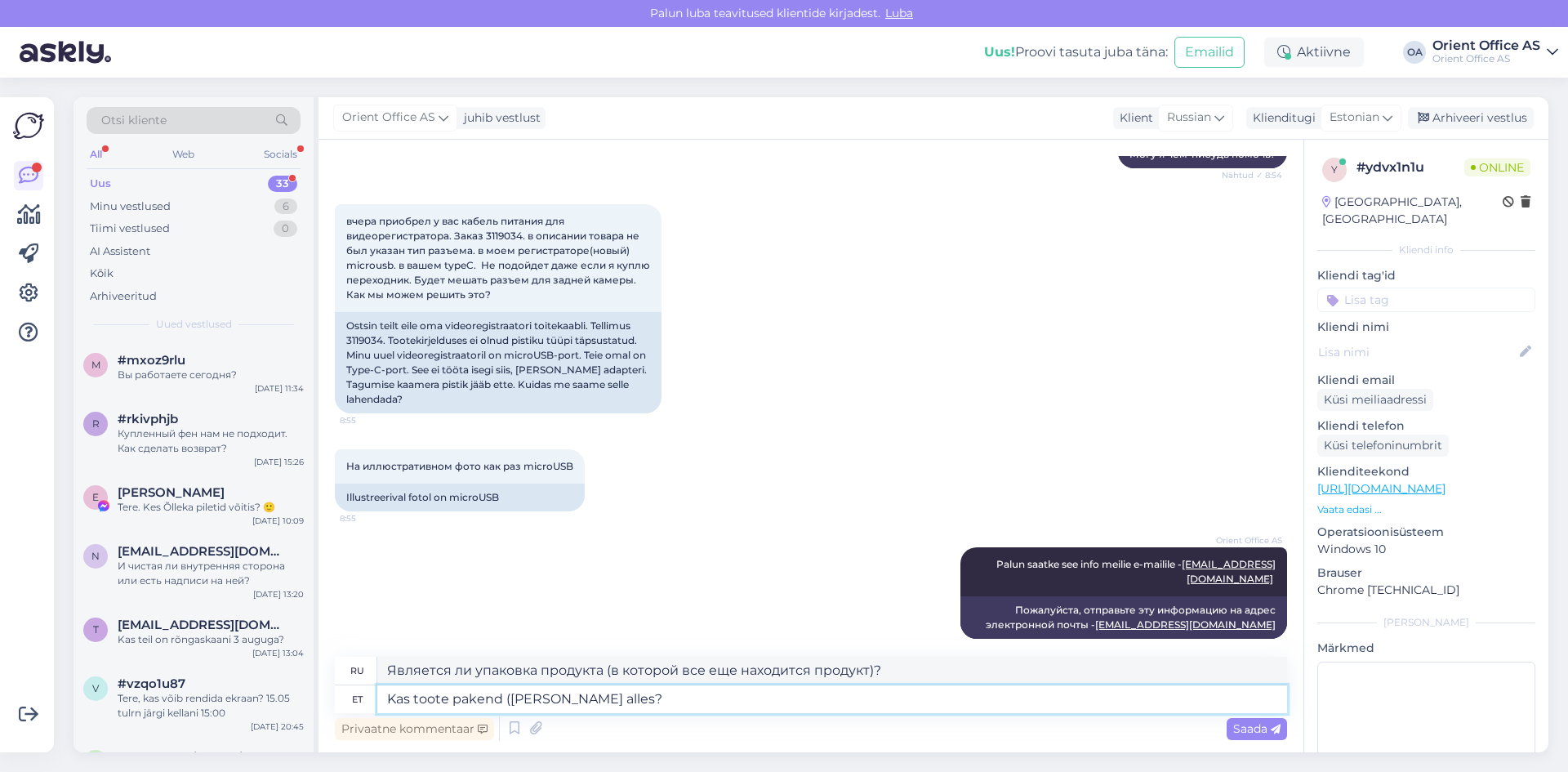
type textarea "Kas toote pakend ([PERSON_NAME] alles?"
type textarea "Является ли упаковка продукта (в которой продукт все еще производится?)"
type textarea "Kas toote pakend (millon alles?"
type textarea "Доступна ли еще упаковка продукта (в которой я его приношу?)?"
type textarea "Kas toote pakend ([PERSON_NAME]?"
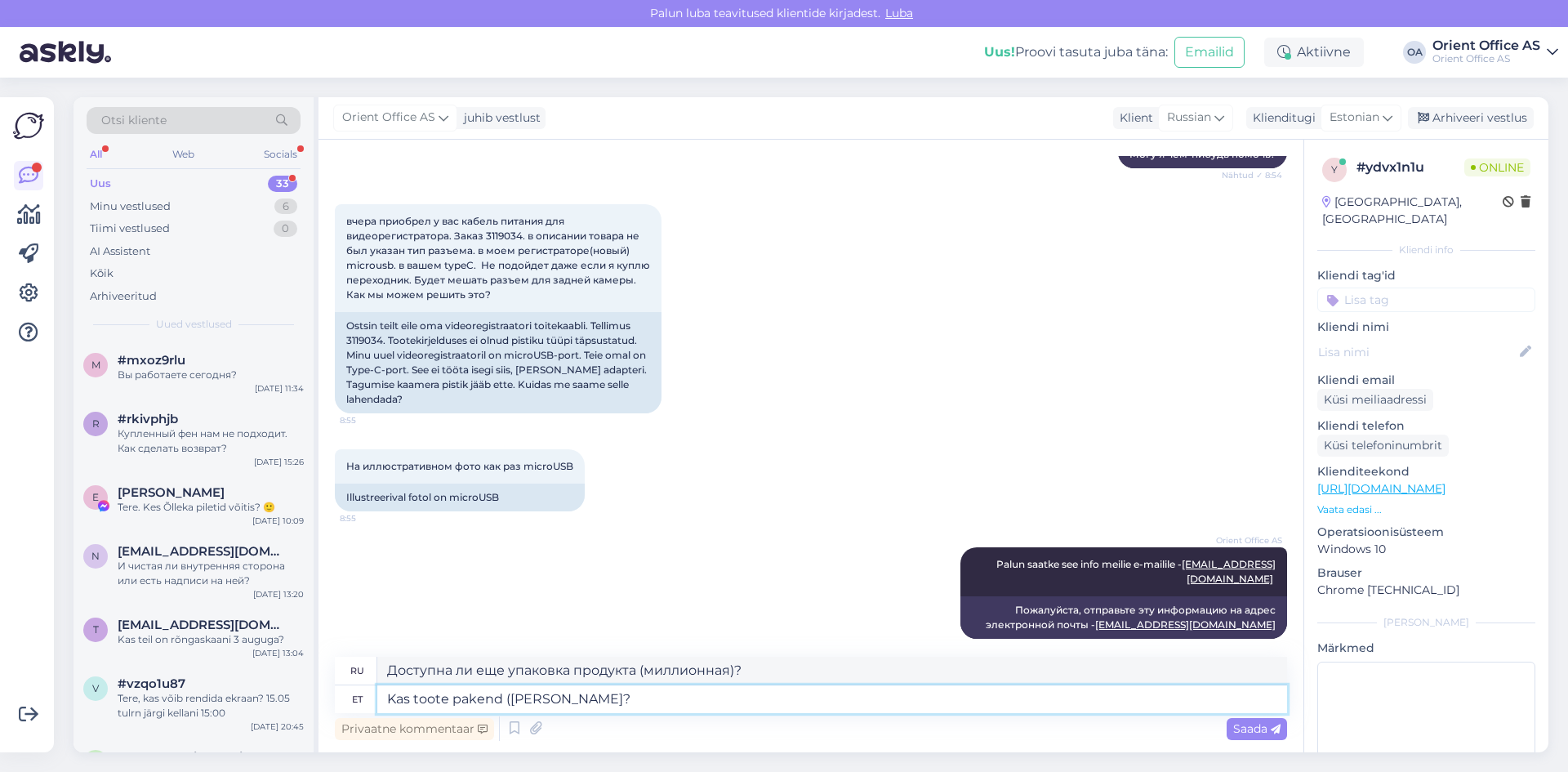
type textarea "Сохранилась ли упаковка продукта (какая?)?"
type textarea "Kas toote pakend (mon alles?"
type textarea "Есть ли еще в наличии упаковка продукта?"
type textarea "Kas toote pakend (on alles?"
type textarea "Доступна ли еще упаковка продукта?"
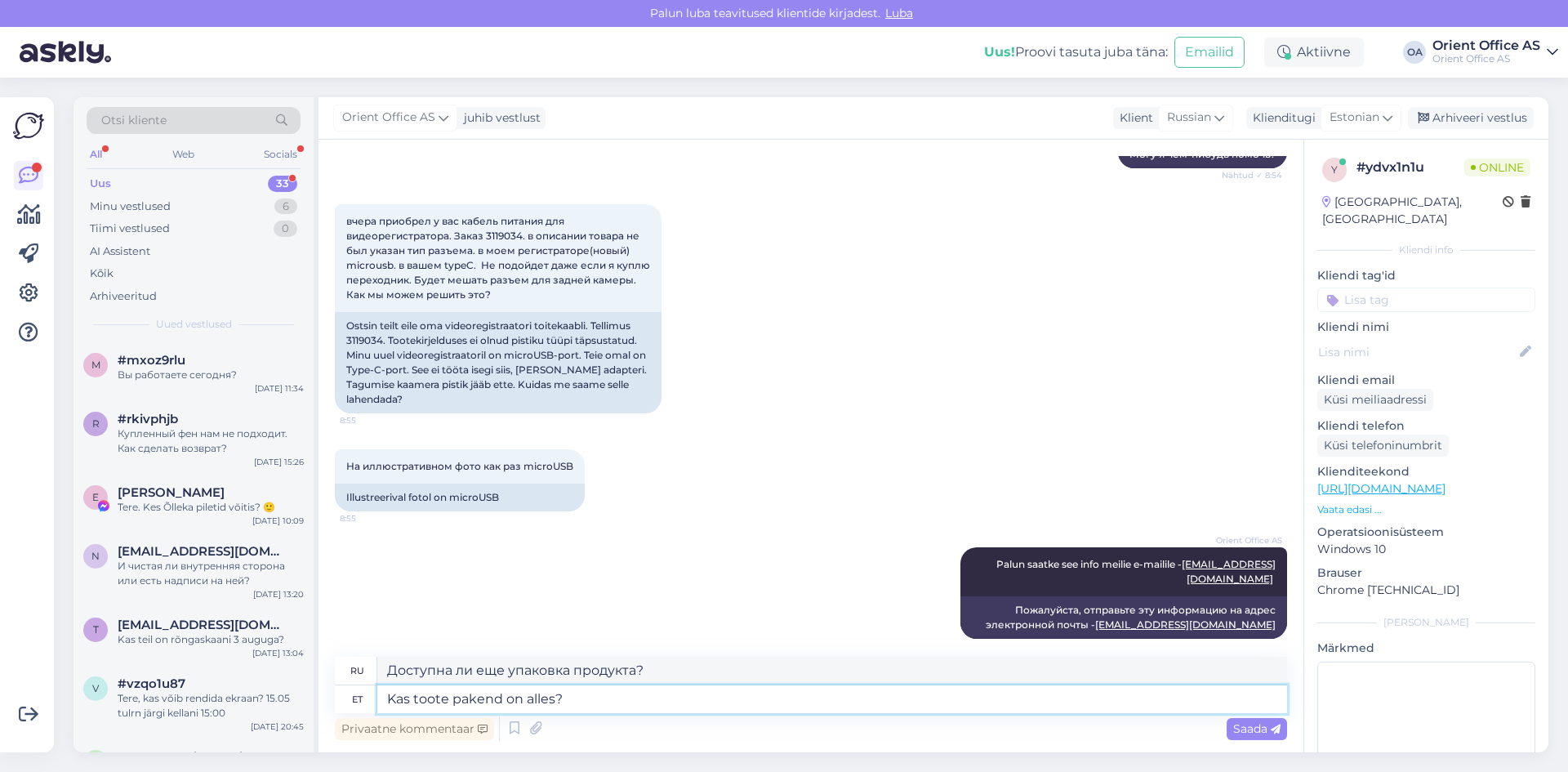
type textarea "Kas toote pakend oon alles?"
type textarea "Сохранилась ли у меня упаковка продукта?"
type textarea "Kas toote pakend orion alles?"
type textarea "У вас сохранилась упаковка продукта?"
type textarea "Kas toote pakend origon alles?"
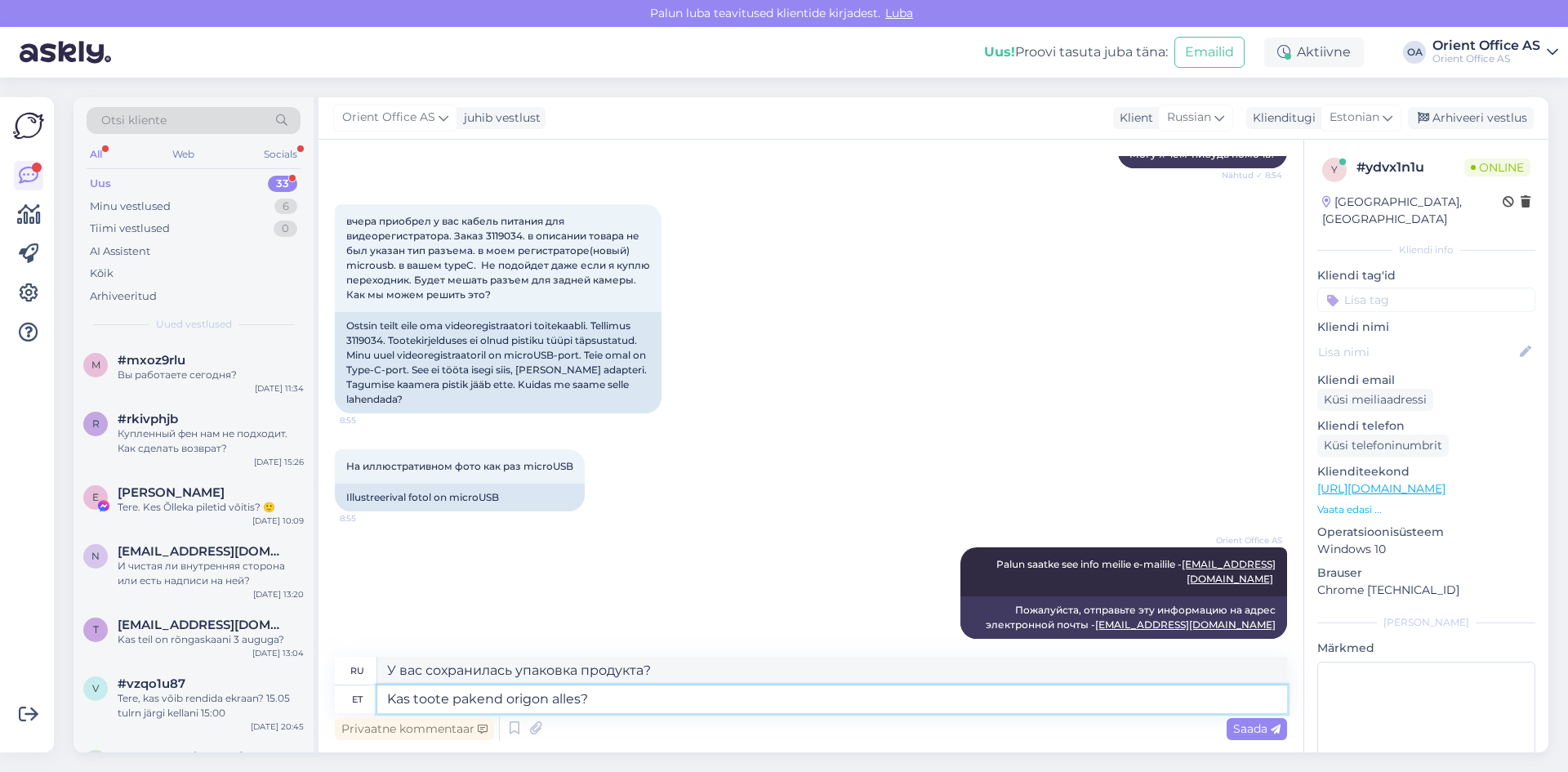
type textarea "Доступна ли еще упаковка продукта?"
type textarea "Kas toote pakend origion alles?"
type textarea "Находится ли продукт в оригинальной упаковке?"
type textarea "Kas toote pakend originaon alles?"
type textarea "Сохранилась ли оригинальная упаковка продукта?"
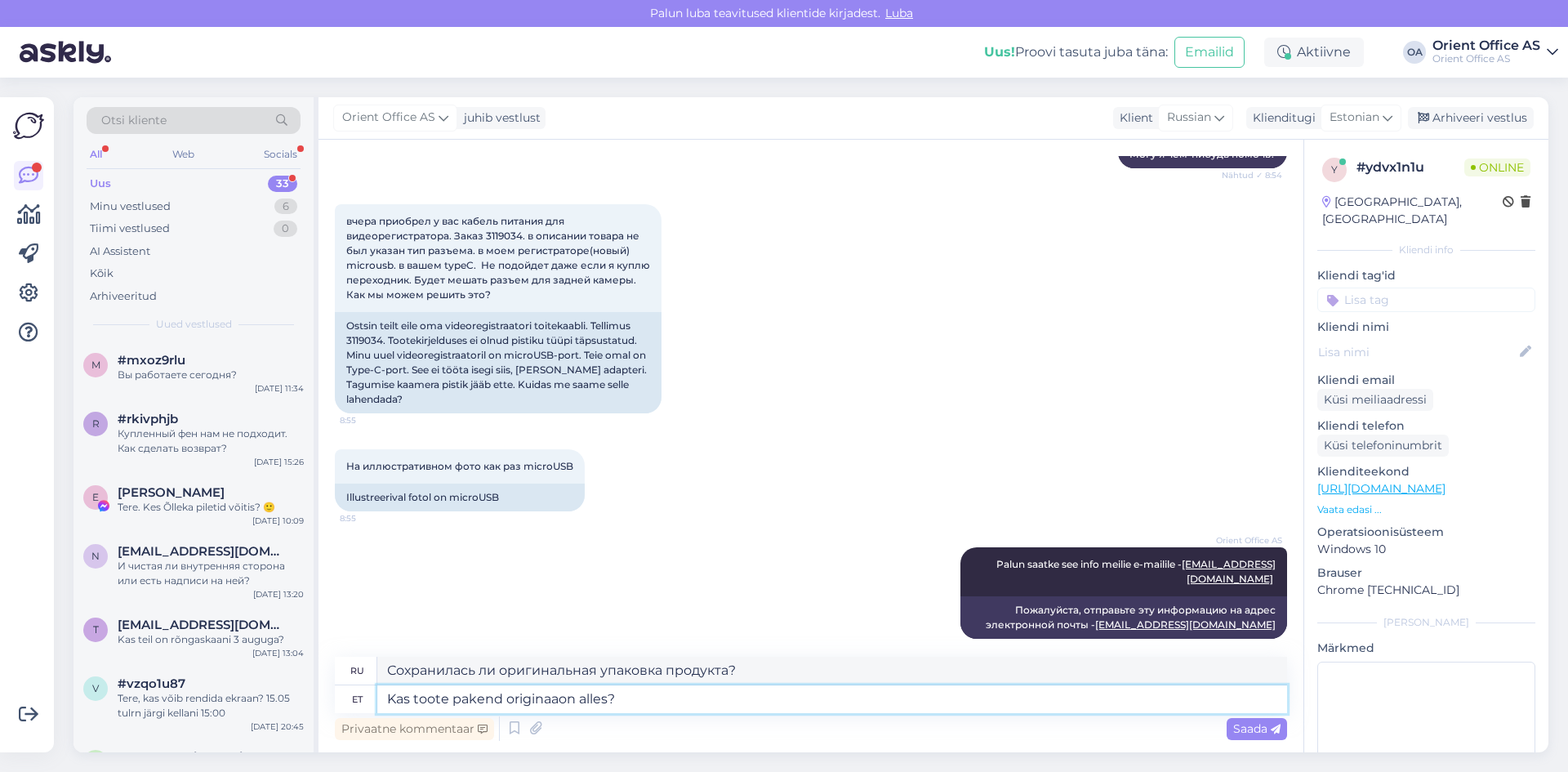
type textarea "Kas toote pakend originaalon alles?"
type textarea "Находится ли продукт в оригинальной упаковке?"
drag, startPoint x: 562, startPoint y: 699, endPoint x: 507, endPoint y: 701, distance: 55.0
click at [507, 701] on textarea "Kas toote pakend originaalon alles?" at bounding box center [832, 699] width 910 height 28
type textarea "Kas toote originaalpakend on alles?"
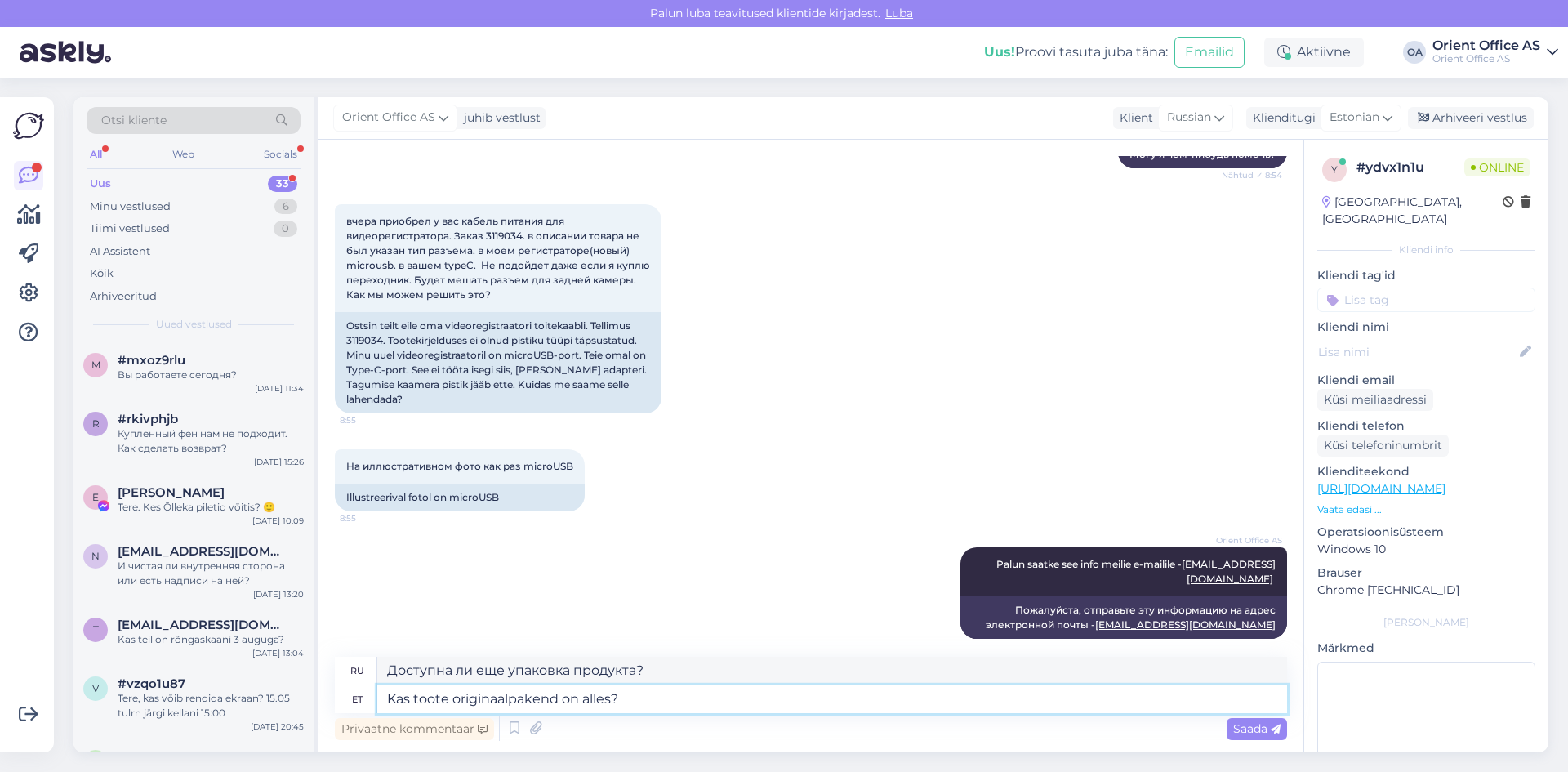
type textarea "Находится ли продукт в оригинальной упаковке?"
click at [638, 701] on textarea "Kas toote originaalpakend on alles?" at bounding box center [832, 699] width 910 height 28
type textarea "Kas toote originaalpakend on alles?"
click at [1273, 726] on icon at bounding box center [1276, 730] width 10 height 10
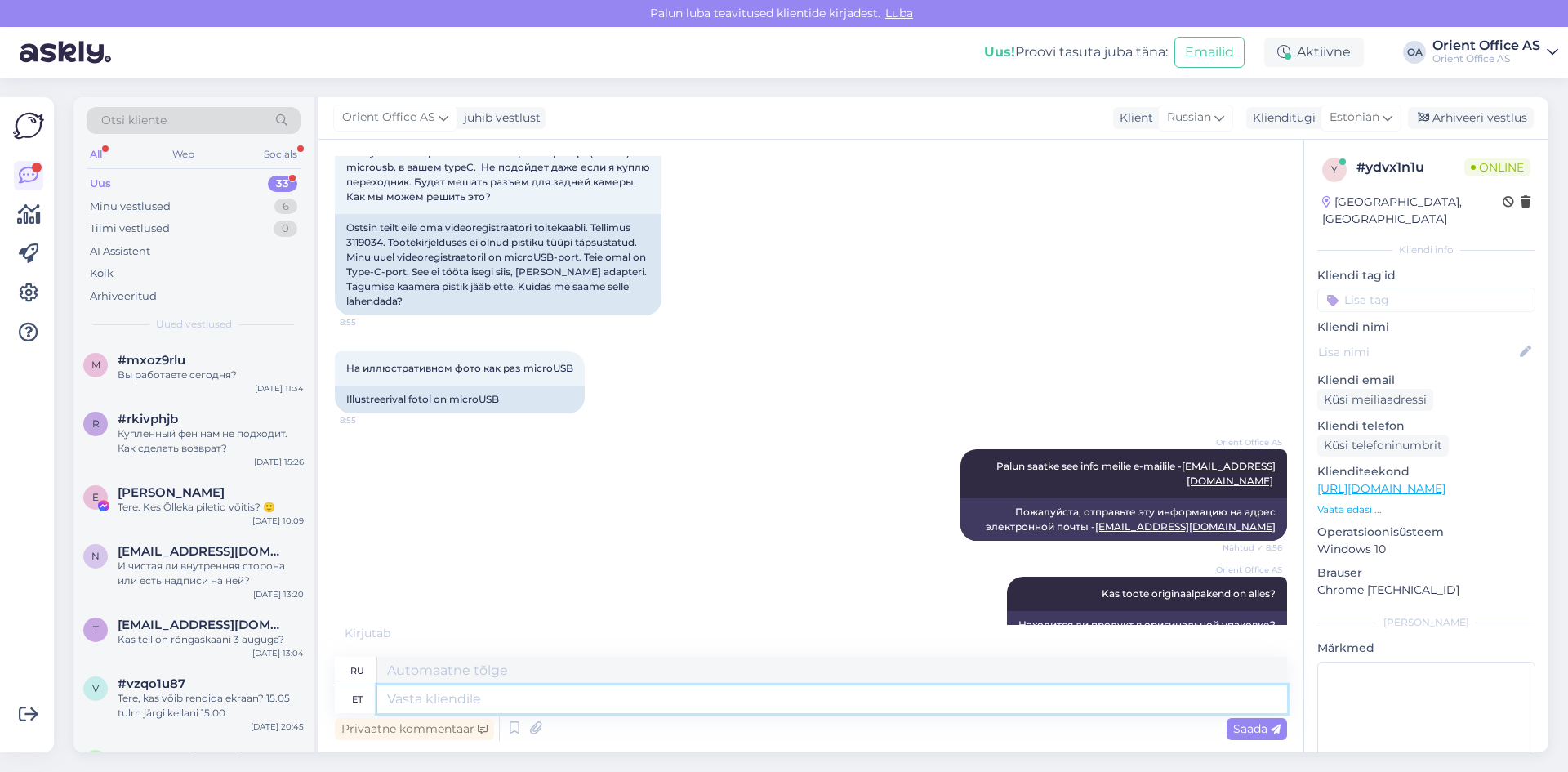
click at [475, 706] on textarea at bounding box center [832, 699] width 910 height 28
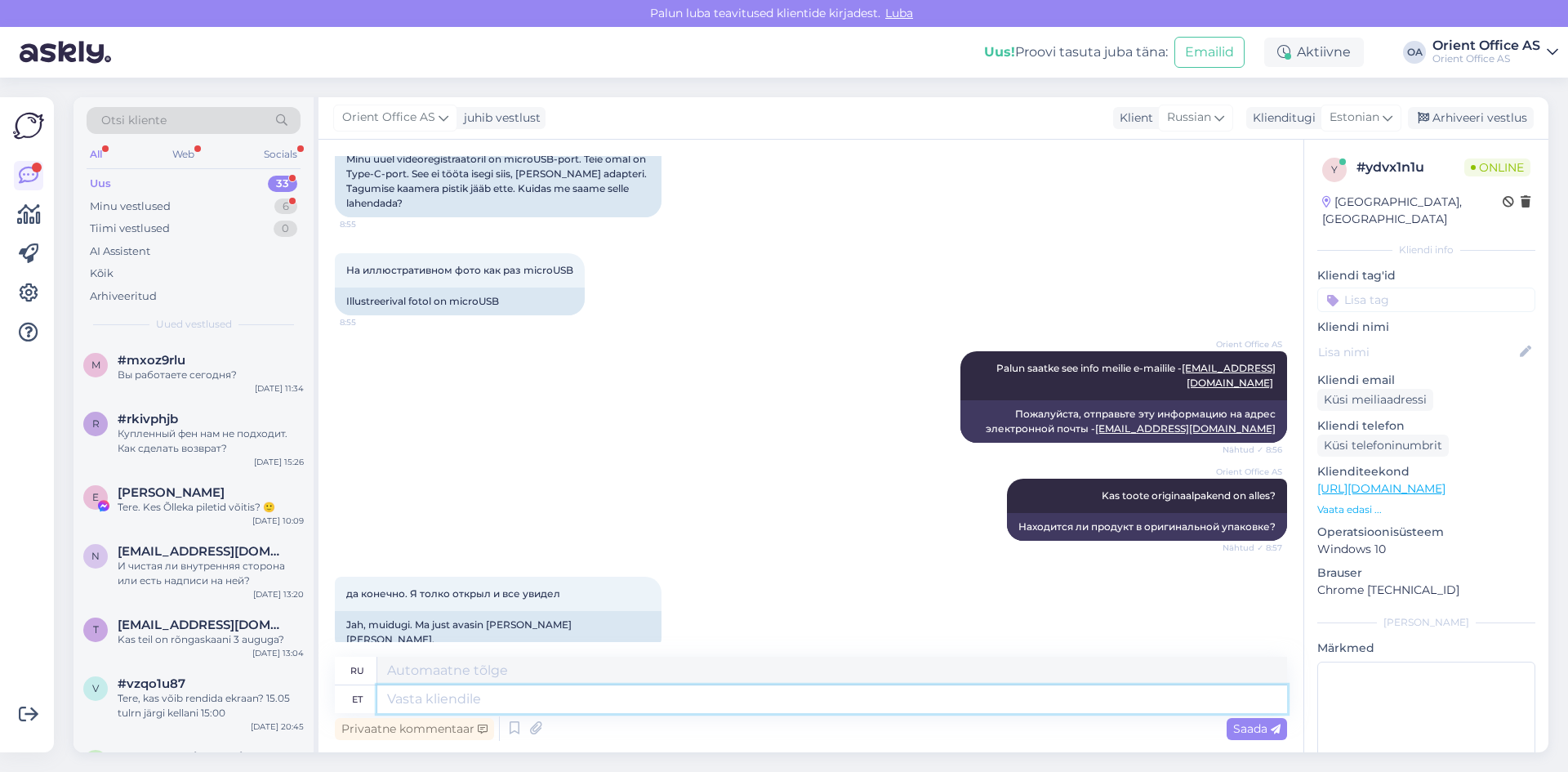
click at [480, 704] on textarea at bounding box center [832, 699] width 910 height 28
type textarea "Selge,"
type textarea "Прозрачный,"
type textarea "Selge, palun saa"
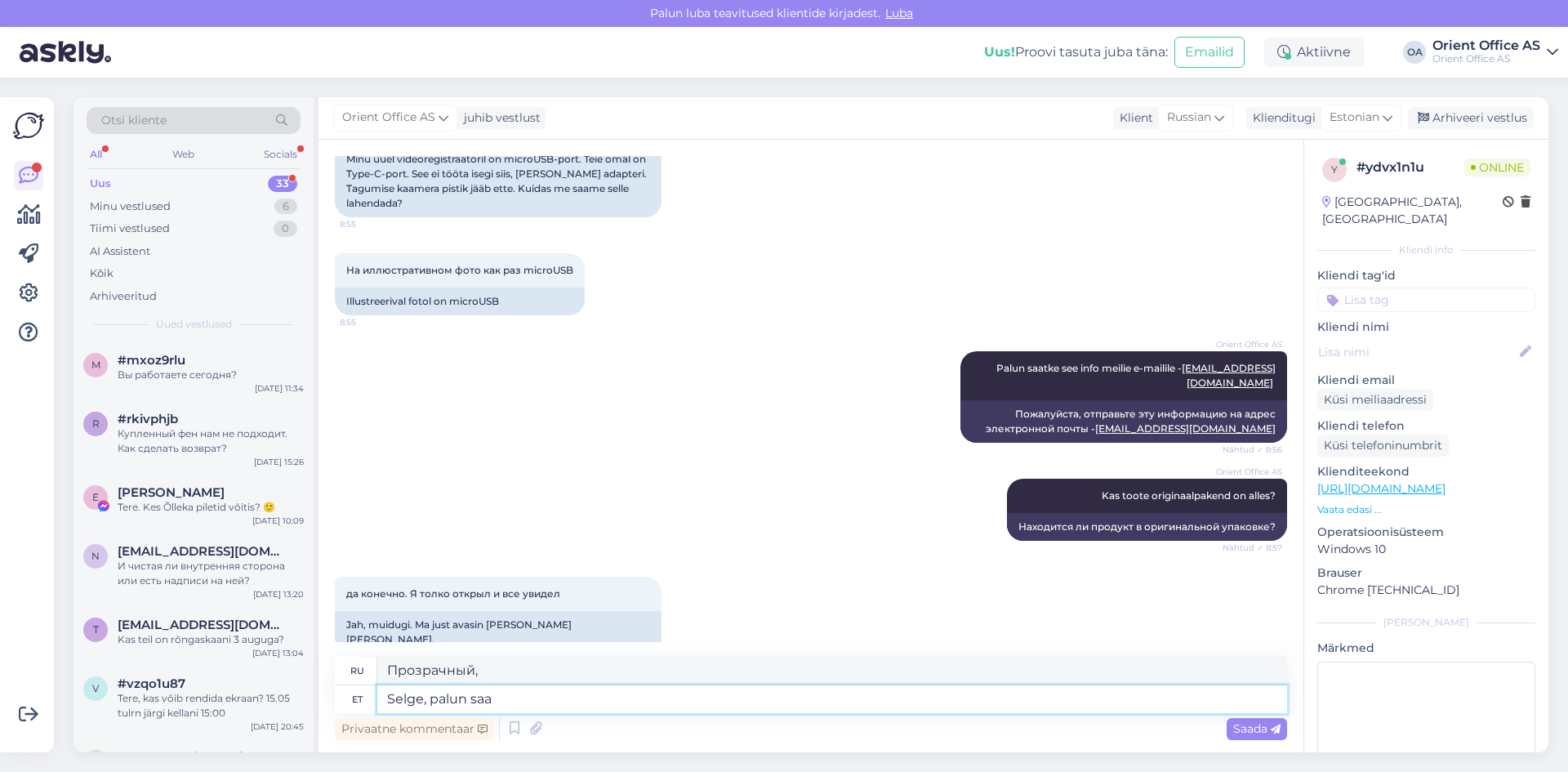
type textarea "Очистите, пожалуйста."
type textarea "Selge, palun saatke"
type textarea "Хорошо, пожалуйста, отправьте."
type textarea "Selge, palun saatke meile"
type textarea "Хорошо, пожалуйста, отправьте нам"
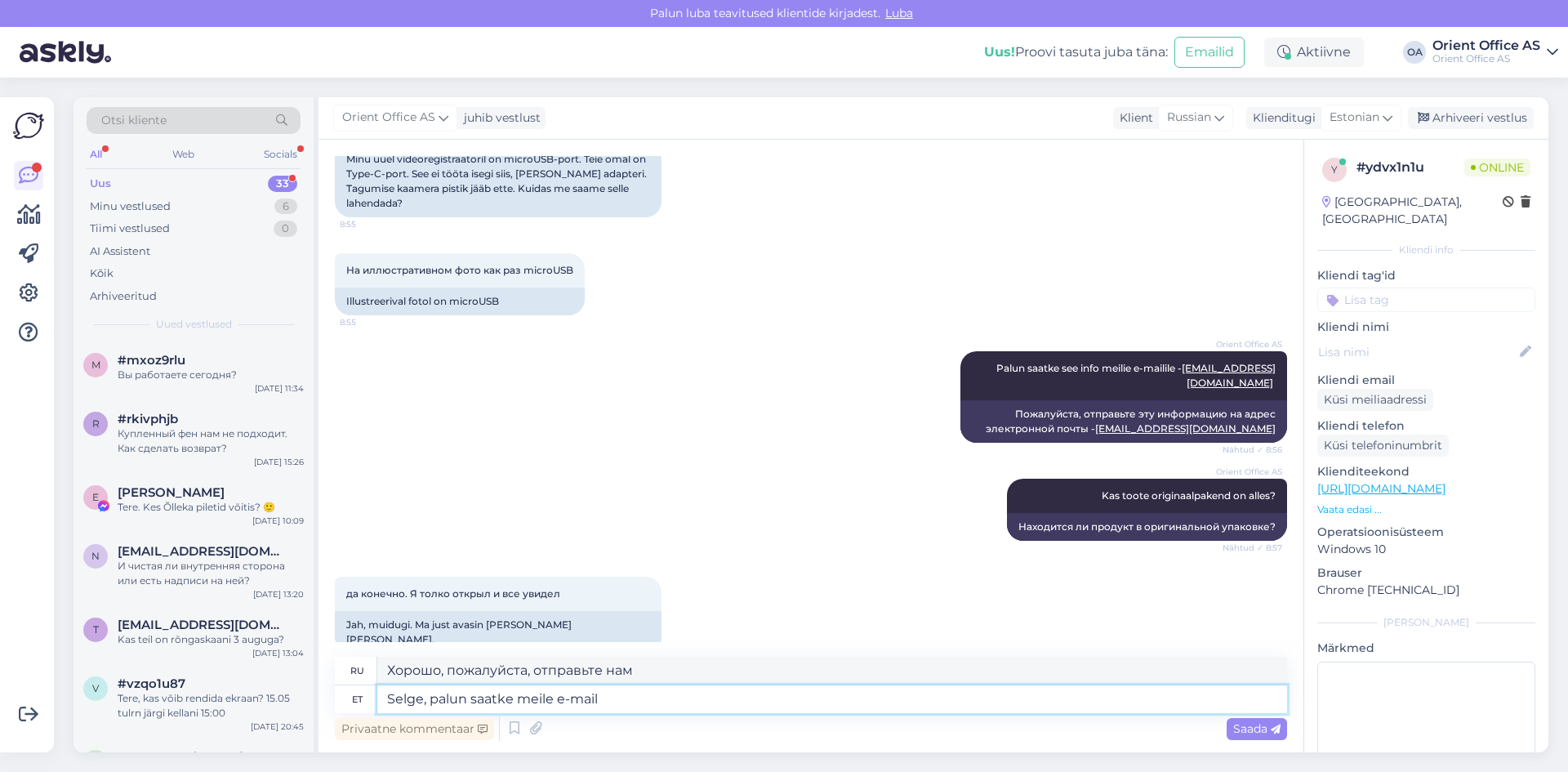
type textarea "Selge, palun saatke meile e-mail"
type textarea "Хорошо, пожалуйста, отправьте нам электронное письмо."
type textarea "Selge, palun saa"
type textarea "Хорошо, пожалуйста, отправьте нам"
type textarea "Selge, p"
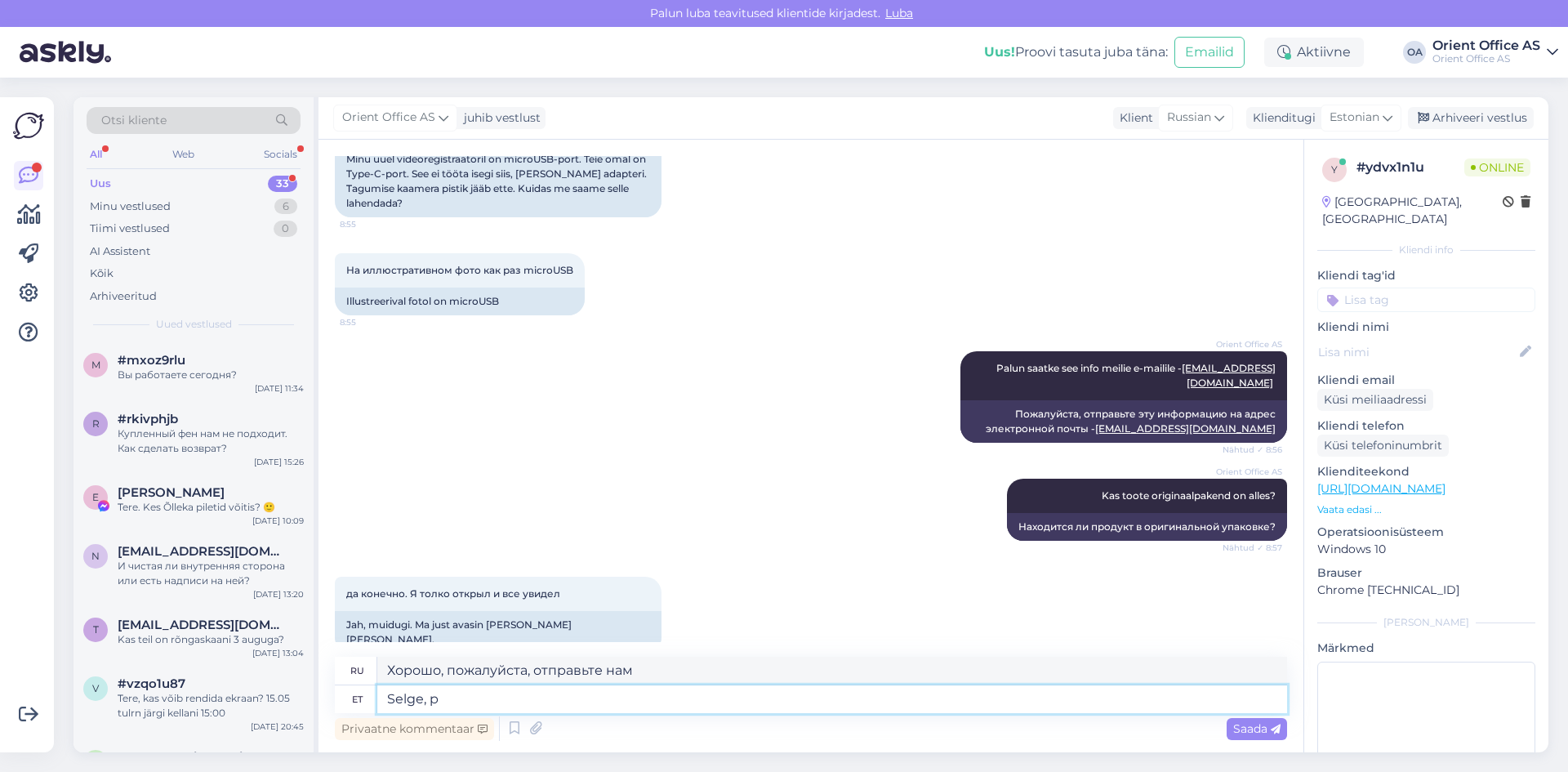
type textarea "Хорошо, пожалуйста, отправьте."
type textarea "Sel"
type textarea "Очистите, пожалуйста."
type textarea "S"
type textarea "Прозрачный,"
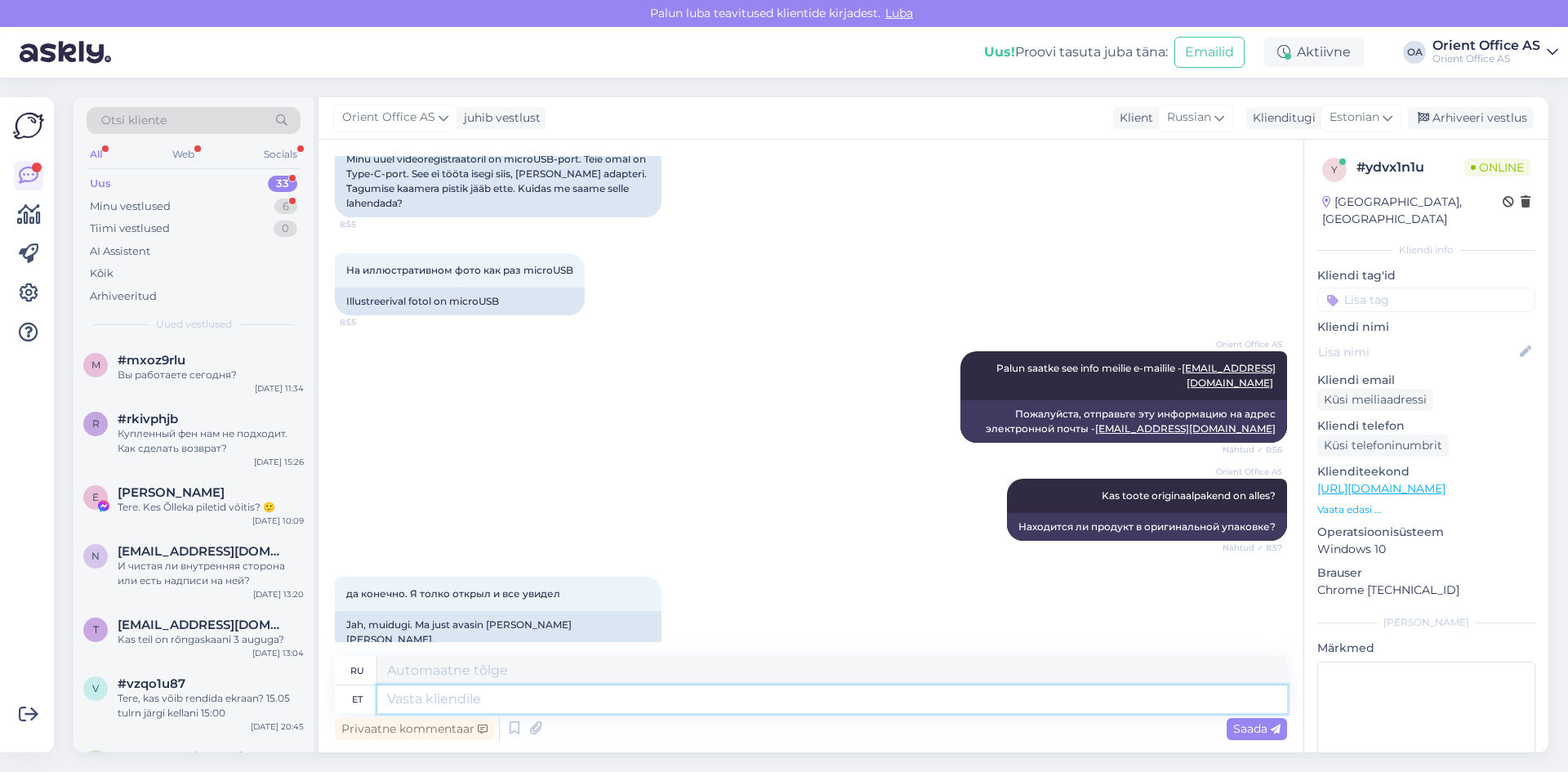
scroll to position [627, 0]
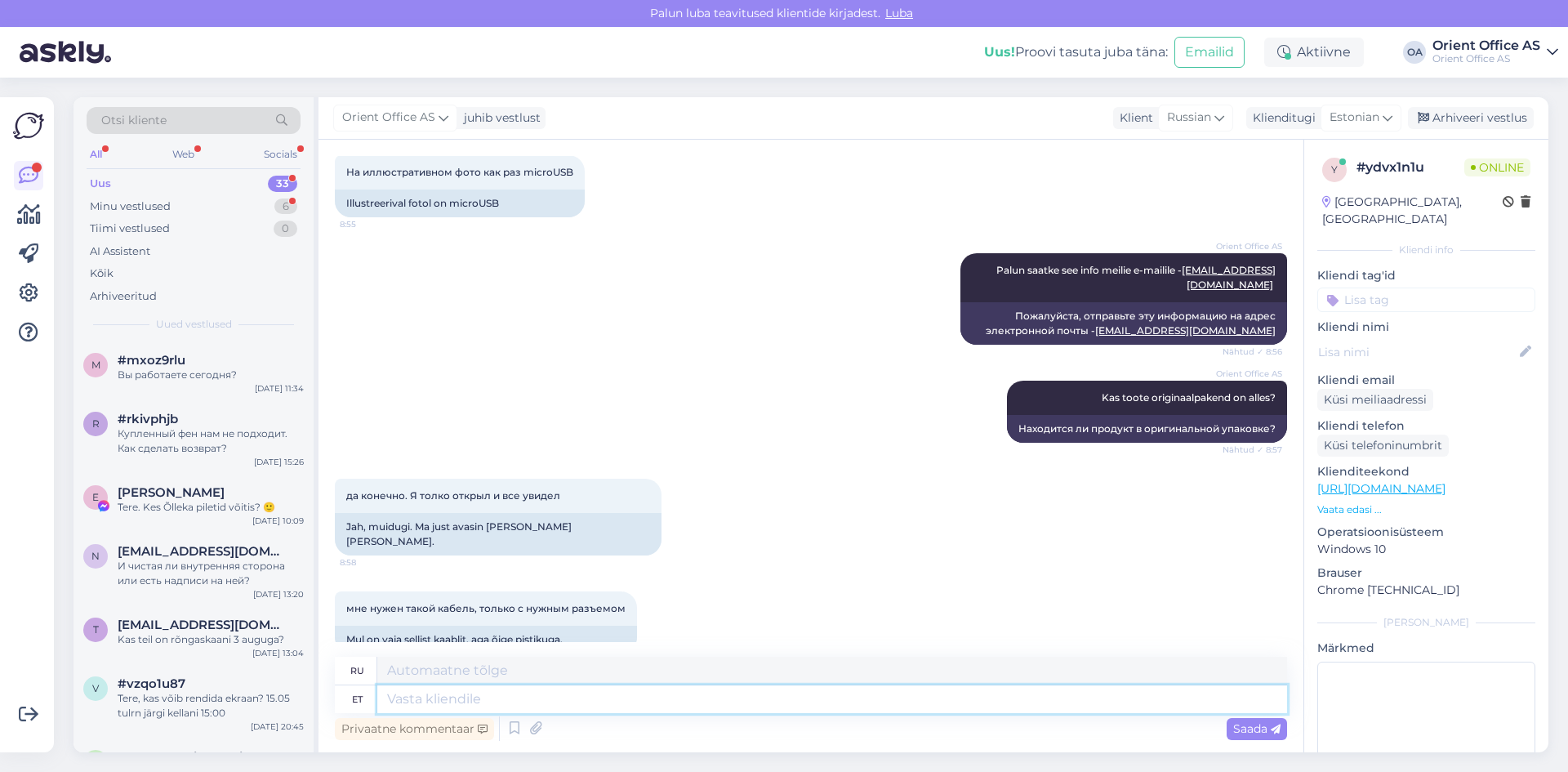
click at [466, 700] on textarea at bounding box center [832, 699] width 910 height 28
click at [466, 699] on textarea at bounding box center [832, 699] width 910 height 28
click at [482, 713] on div "Privaatne kommentaar Saada" at bounding box center [811, 728] width 952 height 31
click at [482, 707] on textarea at bounding box center [832, 699] width 910 height 28
click at [476, 705] on textarea at bounding box center [832, 699] width 910 height 28
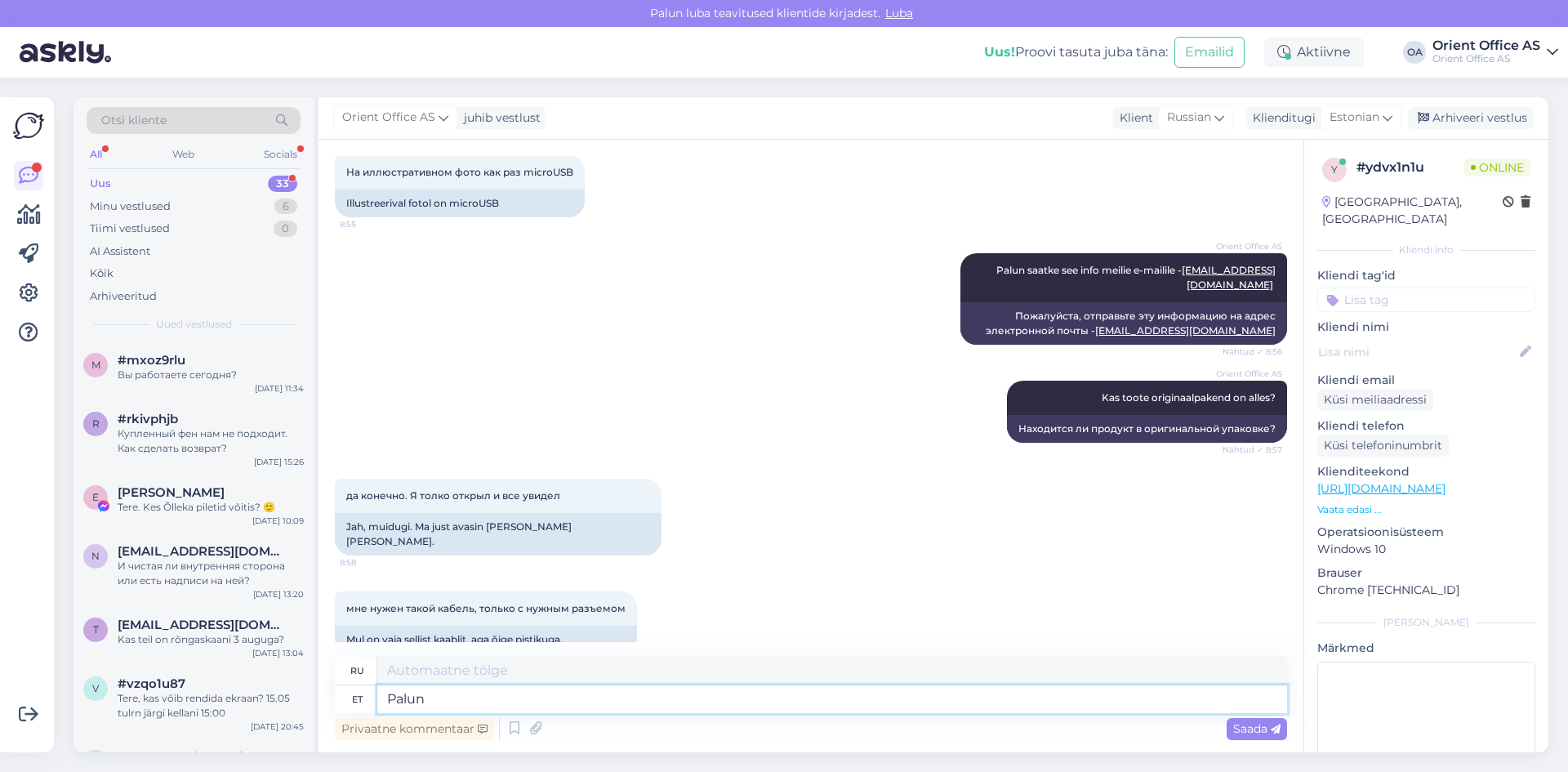
type textarea "Palun s"
type textarea "Пожалуйста"
type textarea "Palun saatke"
type textarea "Пожалуйста, отправьте"
type textarea "Palun saatke meile"
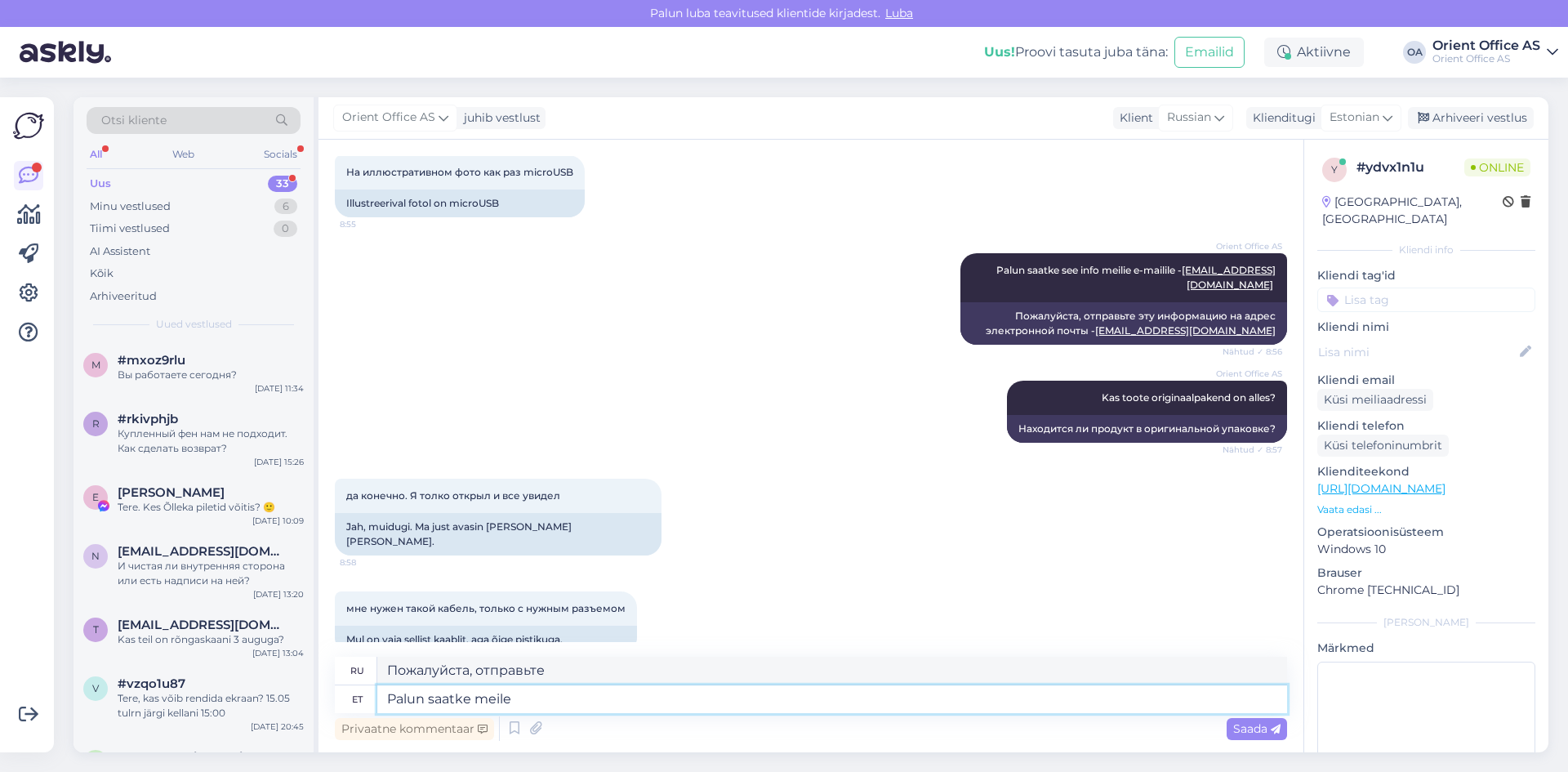
type textarea "Пожалуйста, пришлите нам"
type textarea "Palun saatke meile e-mail"
type textarea "Пожалуйста, отправьте нам электронное письмо."
type textarea "Palun saatke meile e-mail aadressile"
type textarea "Пожалуйста, отправьте нам электронное письмо по адресу"
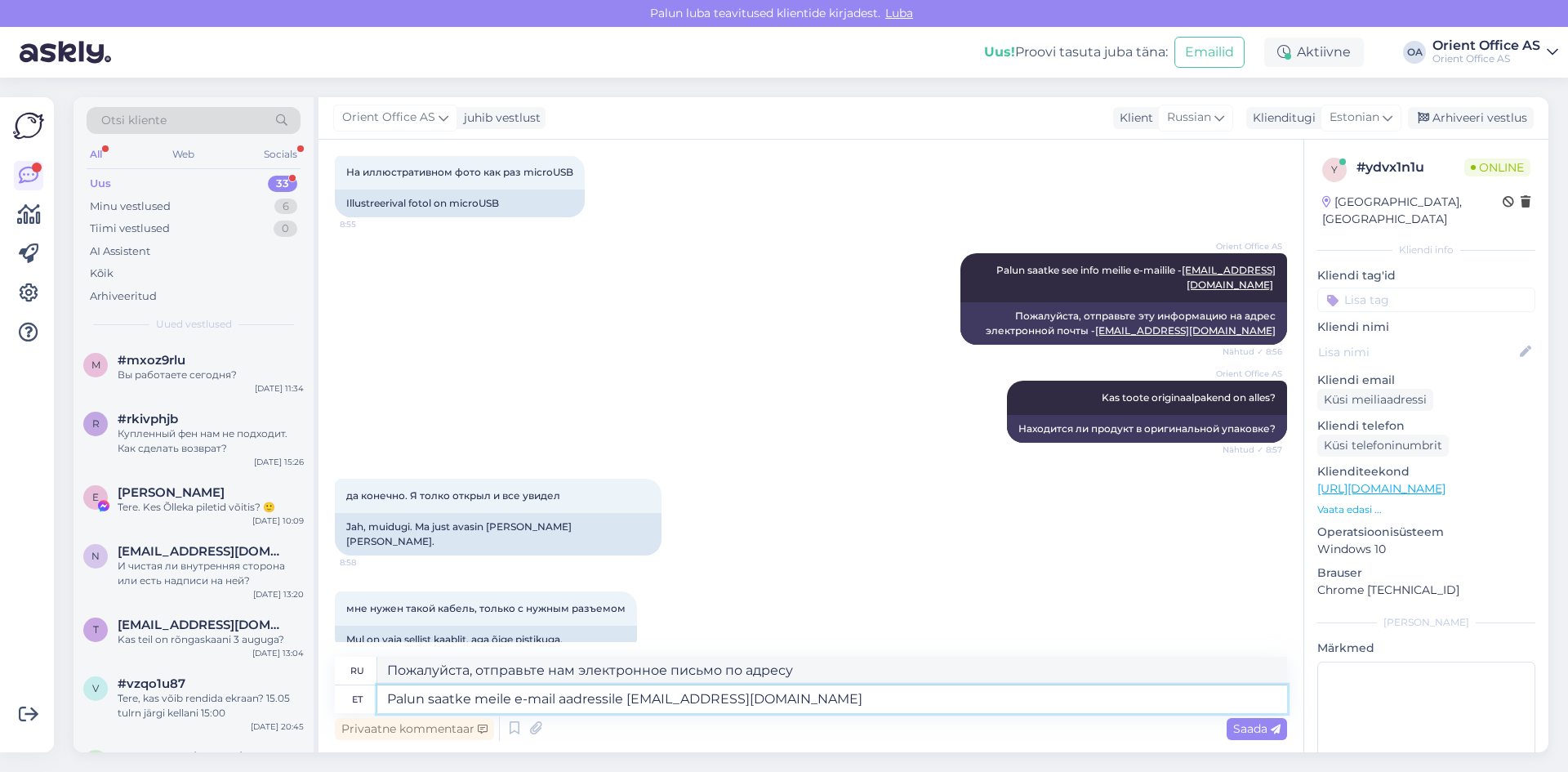
type textarea "Palun saatke meile e-mail aadressile [EMAIL_ADDRESS][DOMAIN_NAME]"
type textarea "Пожалуйста, отправьте нам электронное письмо по адресу [EMAIL_ADDRESS][DOMAIN_N…"
type textarea "Palun saatke meile e-mail aadressile [EMAIL_ADDRESS][DOMAIN_NAME] ja uu"
type textarea "Пожалуйста, отправьте нам электронное письмо по адресу [EMAIL_ADDRESS][DOMAIN_N…"
type textarea "Palun saatke meile e-mail aadressile [EMAIL_ADDRESS][DOMAIN_NAME] ja uurime"
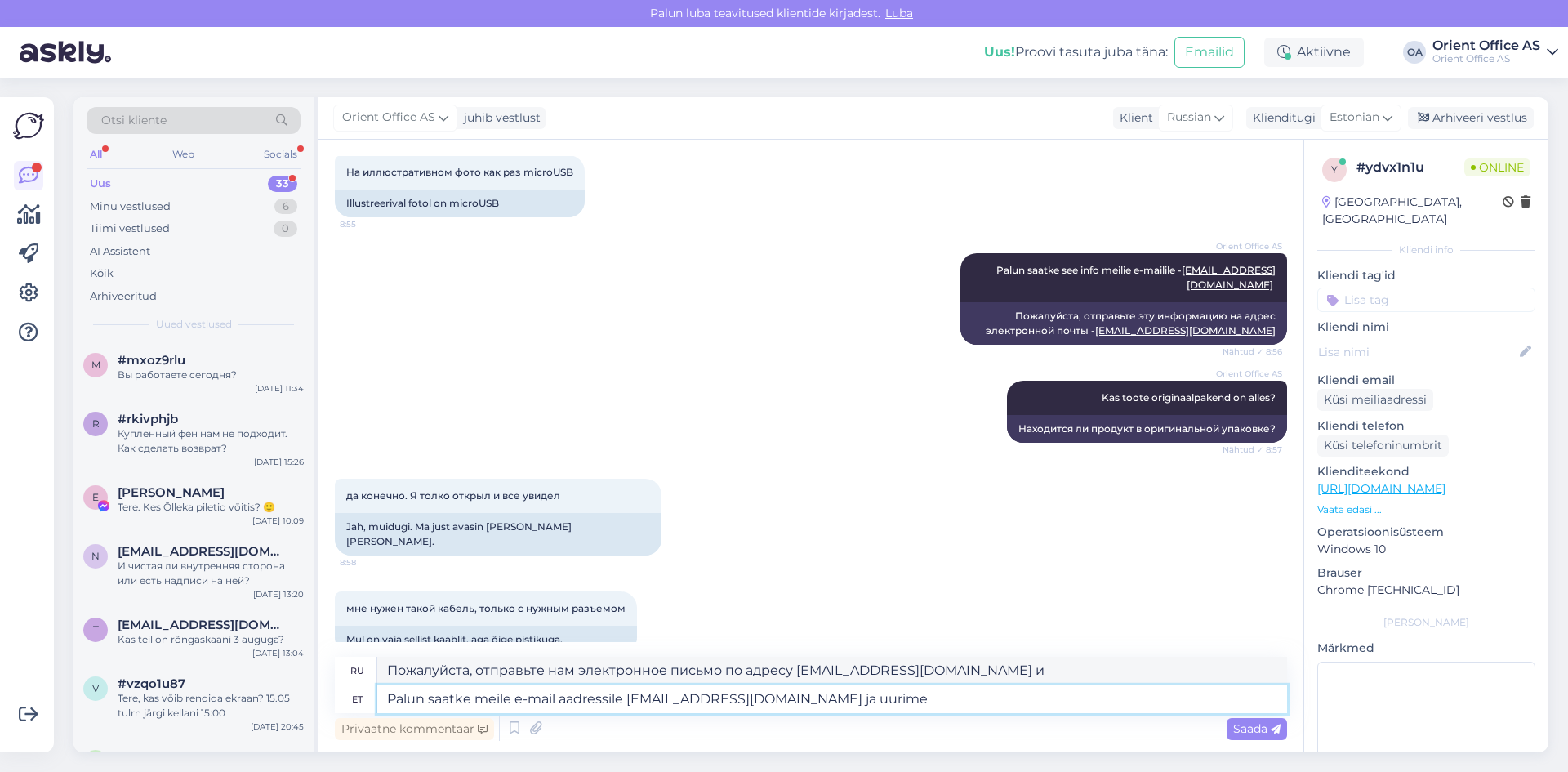
type textarea "Пожалуйста, отправьте нам электронное письмо по адресу [EMAIL_ADDRESS][DOMAIN_N…"
type textarea "Palun saatke meile e-mail aadressile [EMAIL_ADDRESS][DOMAIN_NAME] ja uurime õig…"
type textarea "Пожалуйста, отправьте нам электронное письмо по адресу [EMAIL_ADDRESS][DOMAIN_N…"
type textarea "Palun saatke meile e-mail aadressile [EMAIL_ADDRESS][DOMAIN_NAME] ja uurime õig…"
type textarea "Пожалуйста, отправьте нам электронное письмо по адресу [EMAIL_ADDRESS][DOMAIN_N…"
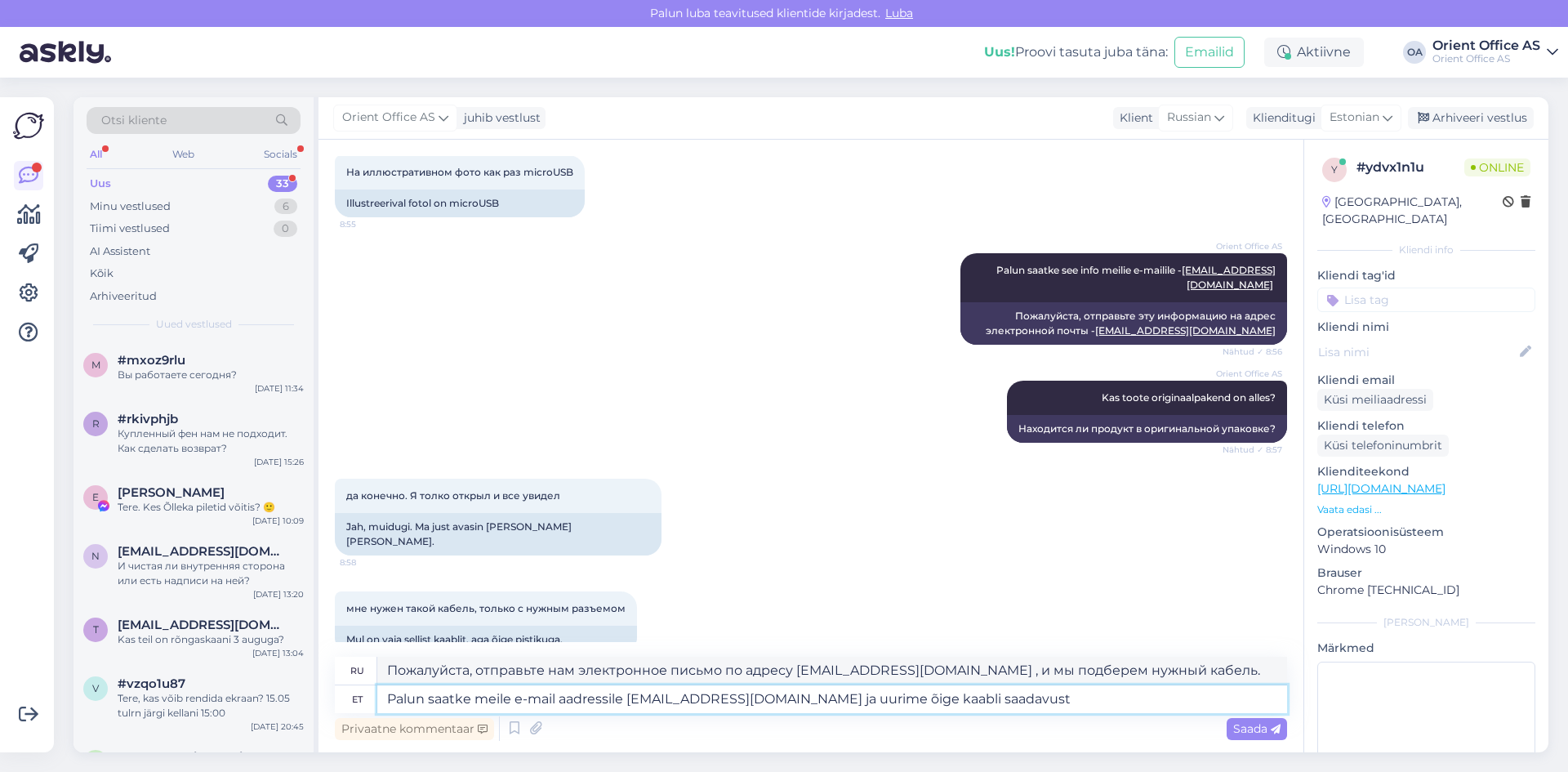
type textarea "Palun saatke meile e-mail aadressile [EMAIL_ADDRESS][DOMAIN_NAME] ja uurime õig…"
type textarea "Пожалуйста, отправьте нам электронное письмо по адресу [EMAIL_ADDRESS][DOMAIN_N…"
type textarea "Palun saatke meile e-mail aadressile [EMAIL_ADDRESS][DOMAIN_NAME] ja uurime õig…"
type textarea "Пожалуйста, отправьте нам электронное письмо по адресу [EMAIL_ADDRESS][DOMAIN_N…"
type textarea "Palun saatke meile e-mail aadressile [EMAIL_ADDRESS][DOMAIN_NAME] ja uurime õig…"
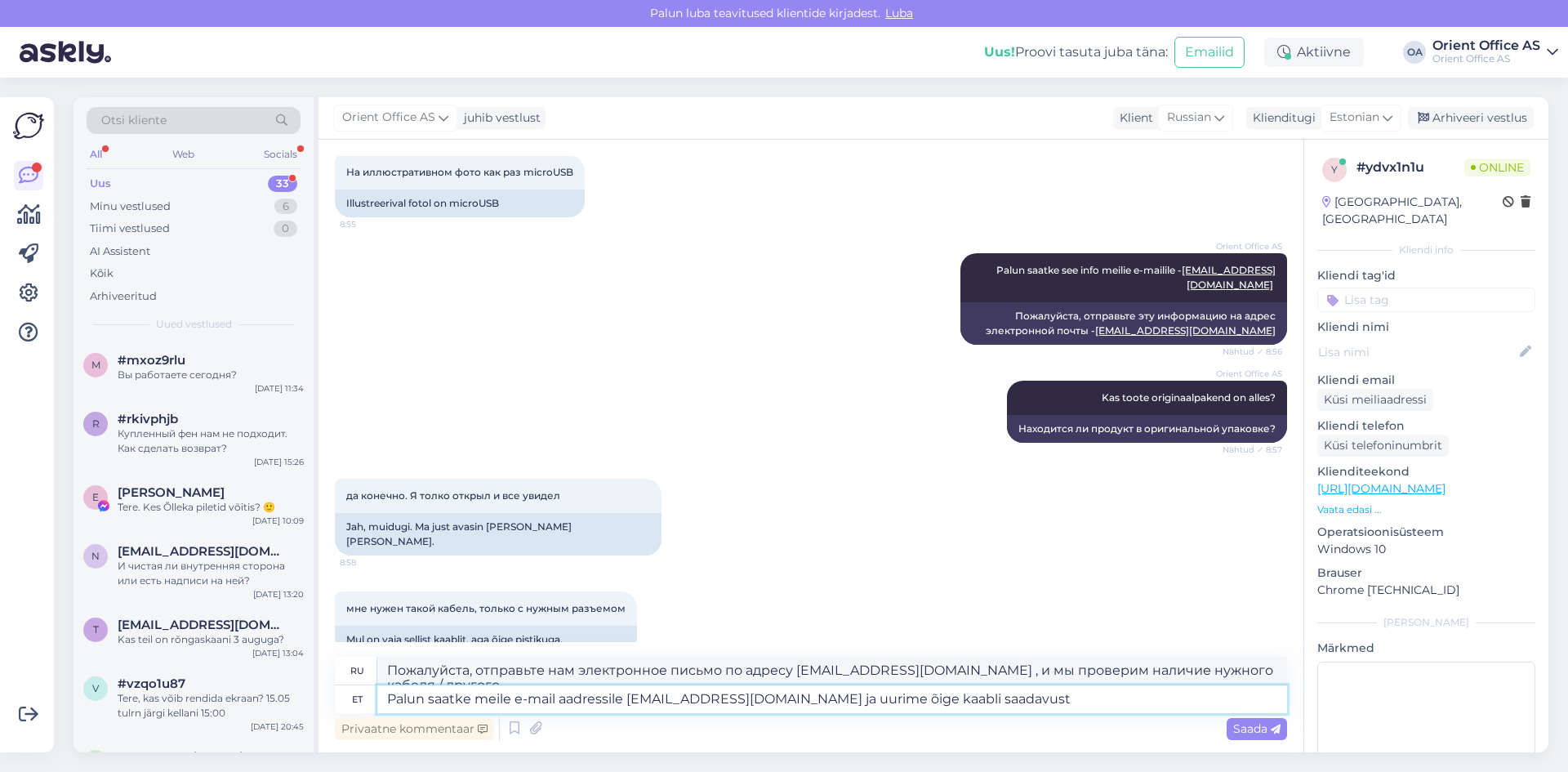
type textarea "Пожалуйста, отправьте нам электронное письмо по адресу [EMAIL_ADDRESS][DOMAIN_N…"
type textarea "Palun saatke meile e-mail aadressile [EMAIL_ADDRESS][DOMAIN_NAME] ja uurime õig…"
type textarea "Пожалуйста, отправьте нам письмо по адресу [EMAIL_ADDRESS][DOMAIN_NAME] , и мы …"
type textarea "Palun saatke meile e-mail aadressile [EMAIL_ADDRESS][DOMAIN_NAME] ja uurime õig…"
type textarea "Пожалуйста, отправьте нам письмо по адресу [EMAIL_ADDRESS][DOMAIN_NAME] , и мы …"
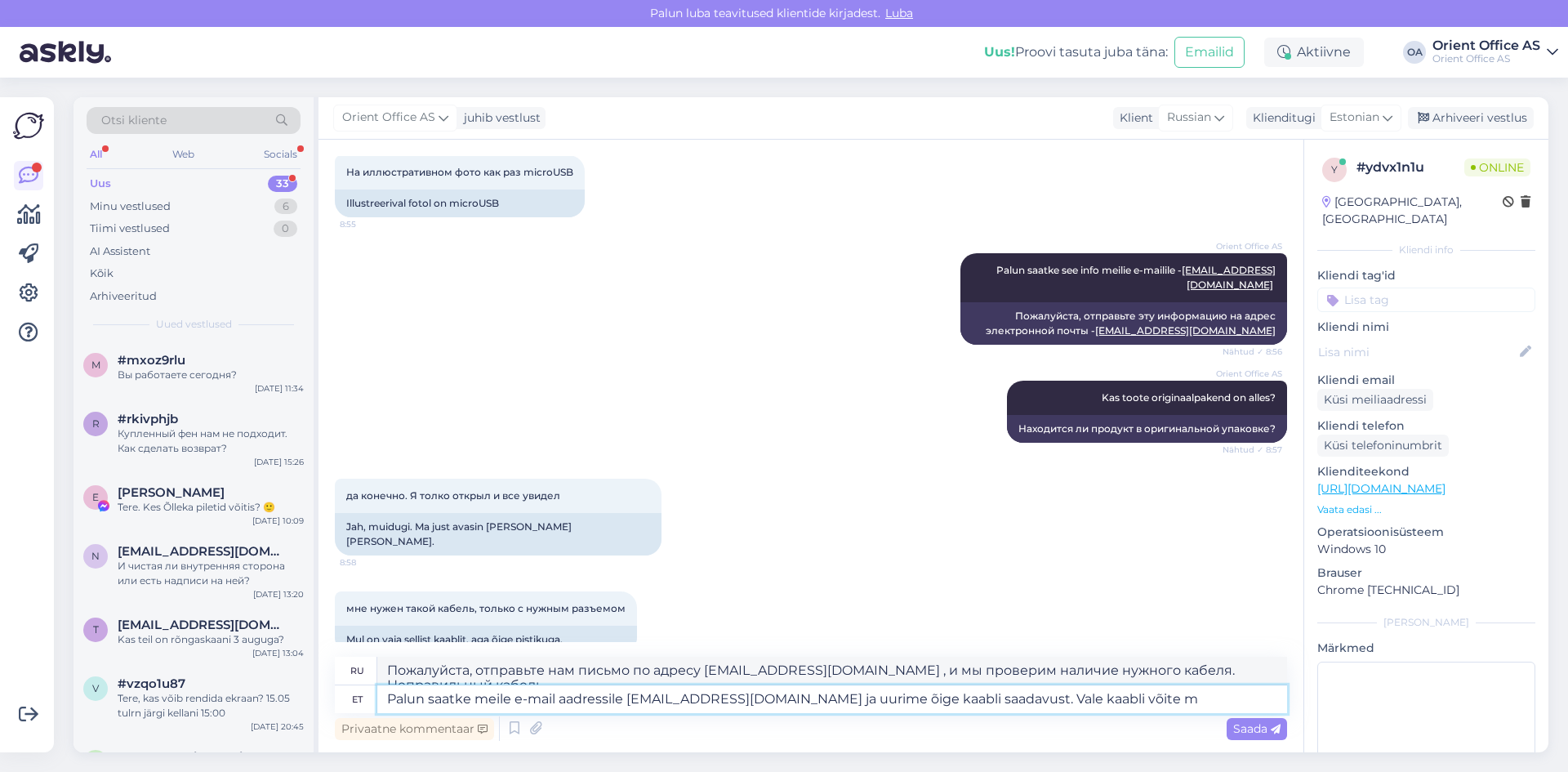
type textarea "Palun saatke meile e-mail aadressile [EMAIL_ADDRESS][DOMAIN_NAME] ja uurime õig…"
type textarea "Пожалуйста, отправьте нам письмо по адресу [EMAIL_ADDRESS][DOMAIN_NAME] , и мы …"
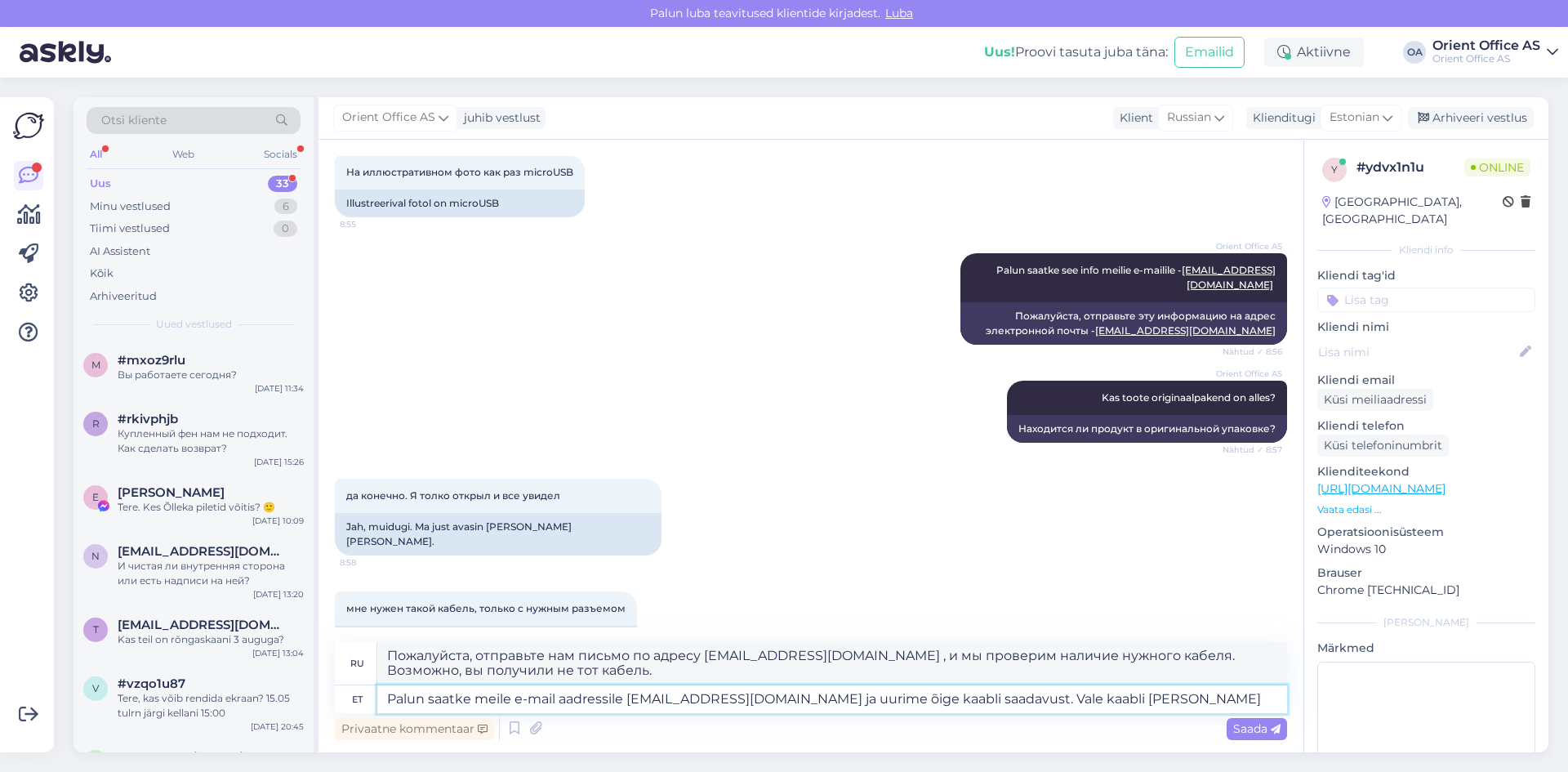
type textarea "Palun saatke meile e-mail aadressile [EMAIL_ADDRESS][DOMAIN_NAME] ja uurime õig…"
type textarea "Пожалуйста, отправьте нам письмо по адресу [EMAIL_ADDRESS][DOMAIN_NAME] , и мы …"
type textarea "Palun saatke meile e-mail aadressile [EMAIL_ADDRESS][DOMAIN_NAME] ja uurime õig…"
type textarea "Пожалуйста, напишите нам по адресу [EMAIL_ADDRESS][DOMAIN_NAME] , и мы проверим…"
type textarea "Palun saatke meile e-mail aadressile [EMAIL_ADDRESS][DOMAIN_NAME] ja uurime õig…"
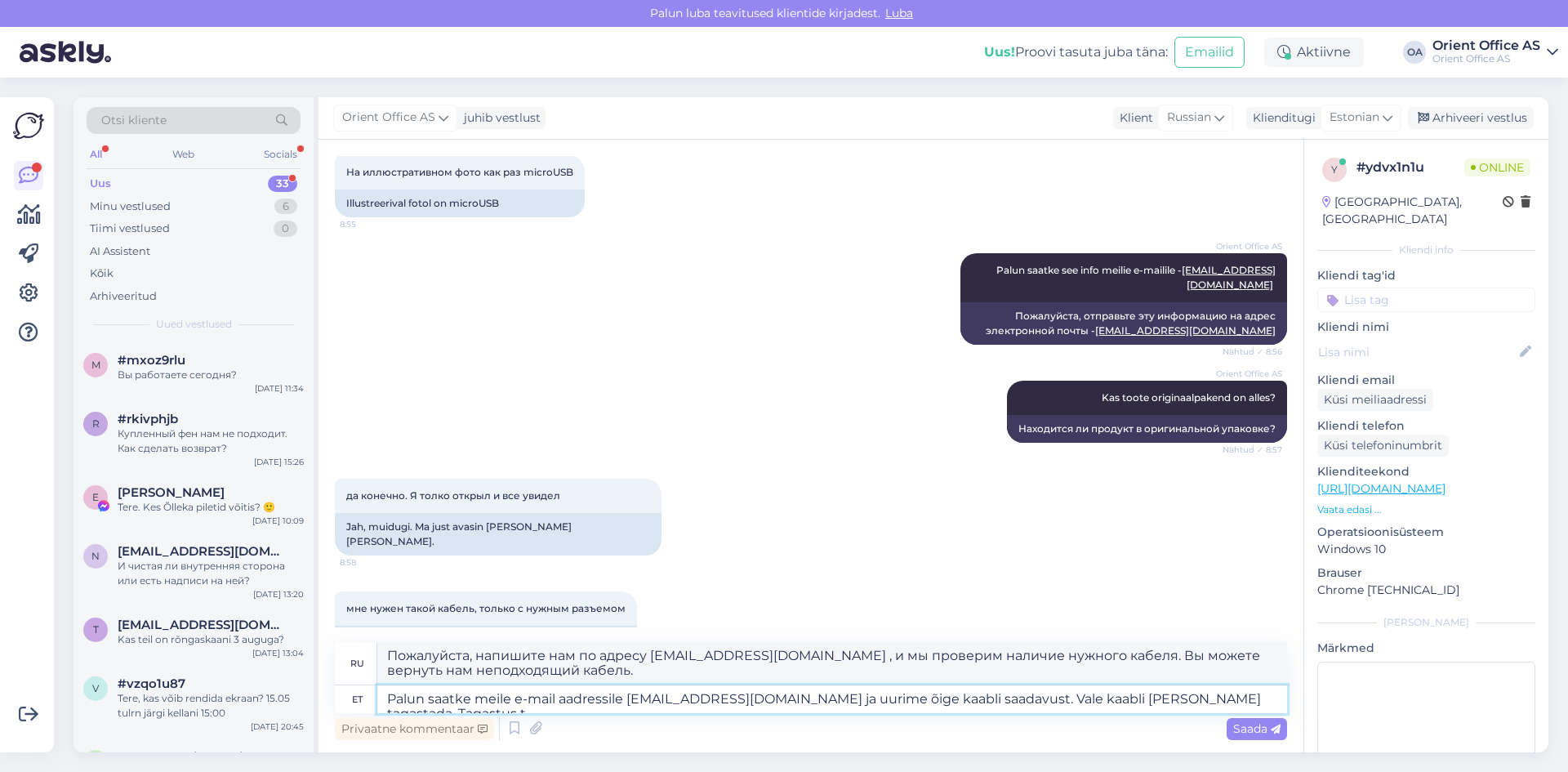
type textarea "Пожалуйста, напишите нам по адресу [EMAIL_ADDRESS][DOMAIN_NAME] , и мы проверим…"
type textarea "Palun saatke meile e-mail aadressile [EMAIL_ADDRESS][DOMAIN_NAME] ja uurime õig…"
type textarea "Пожалуйста, отправьте нам электронное письмо по адресу [EMAIL_ADDRESS][DOMAIN_N…"
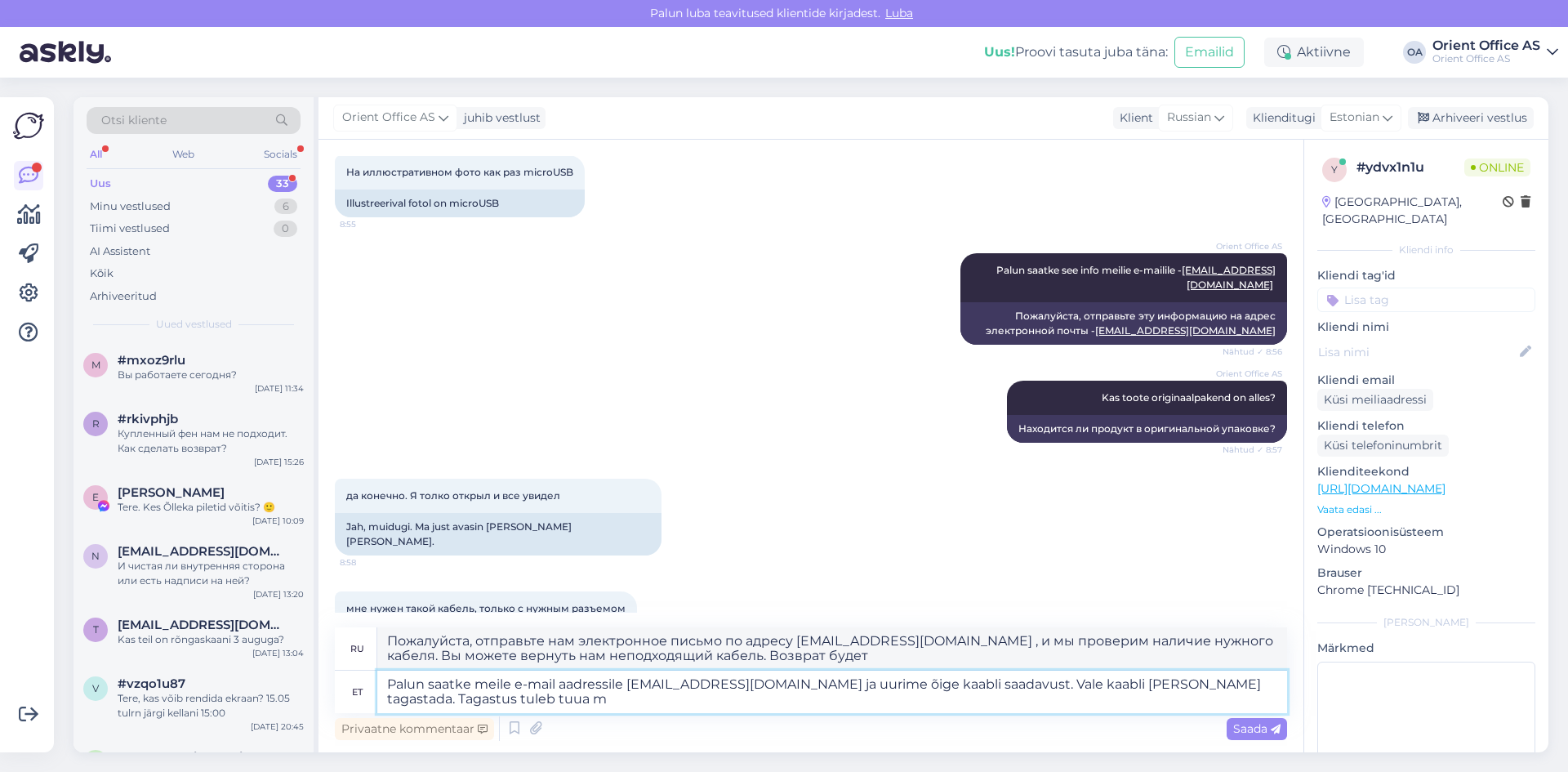
type textarea "Palun saatke meile e-mail aadressile [EMAIL_ADDRESS][DOMAIN_NAME] ja uurime õig…"
type textarea "Пожалуйста, отправьте нам электронное письмо по адресу [EMAIL_ADDRESS][DOMAIN_N…"
type textarea "Palun saatke meile e-mail aadressile [EMAIL_ADDRESS][DOMAIN_NAME] ja uurime õig…"
type textarea "Пожалуйста, отправьте нам письмо по адресу [EMAIL_ADDRESS][DOMAIN_NAME] , и мы …"
type textarea "Palun saatke meile e-mail aadressile [EMAIL_ADDRESS][DOMAIN_NAME] ja uurime õig…"
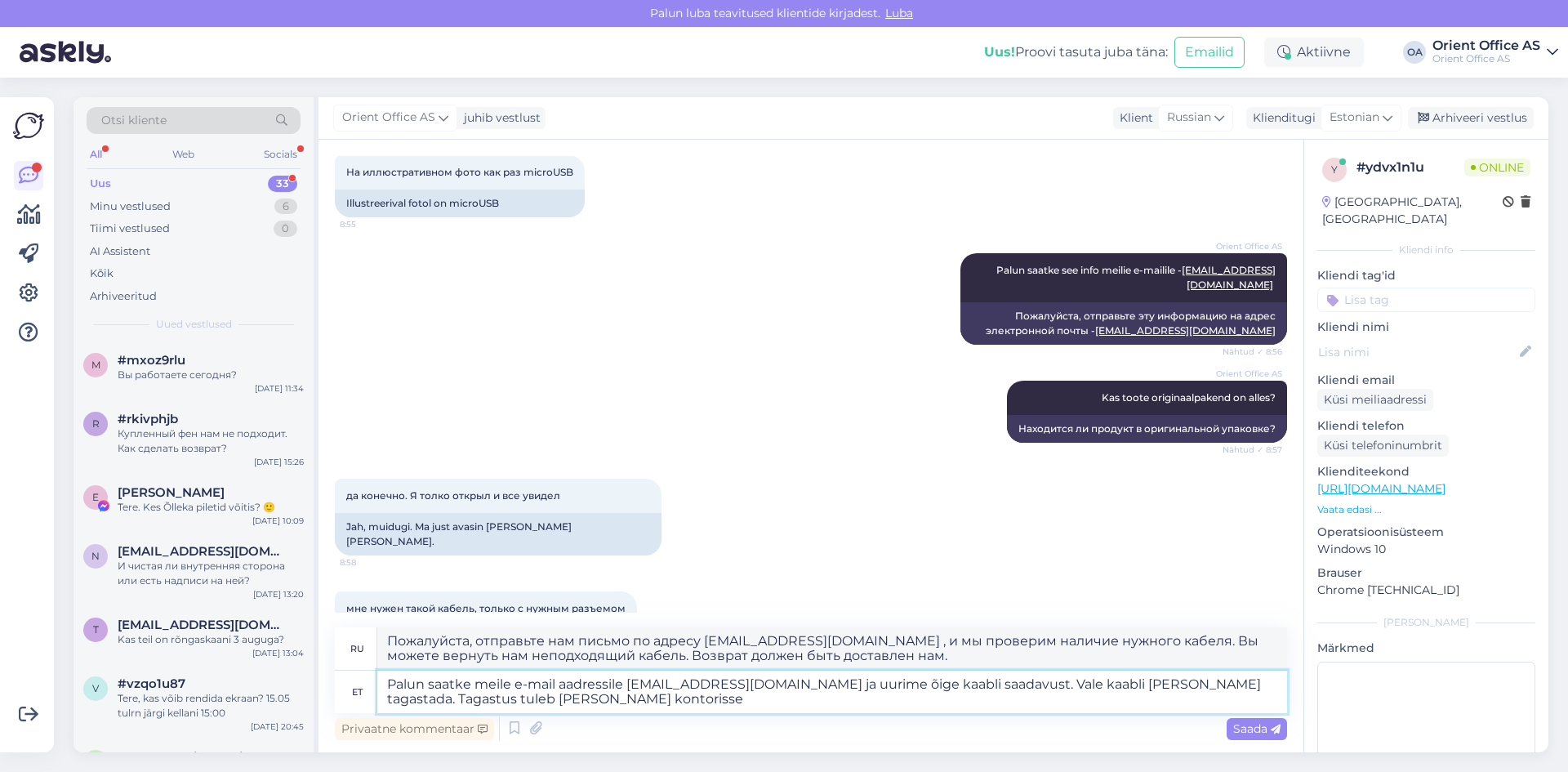
type textarea "Пожалуйста, отправьте нам электронное письмо по адресу [EMAIL_ADDRESS][DOMAIN_N…"
paste textarea "[STREET_ADDRESS]"
type textarea "Palun saatke meile e-mail aadressile [EMAIL_ADDRESS][DOMAIN_NAME] ja uurime õig…"
type textarea "Пожалуйста, напишите нам по адресу [EMAIL_ADDRESS][DOMAIN_NAME] , и мы проверим…"
type textarea "Palun saatke meile e-mail aadressile [EMAIL_ADDRESS][DOMAIN_NAME] ja uurime õig…"
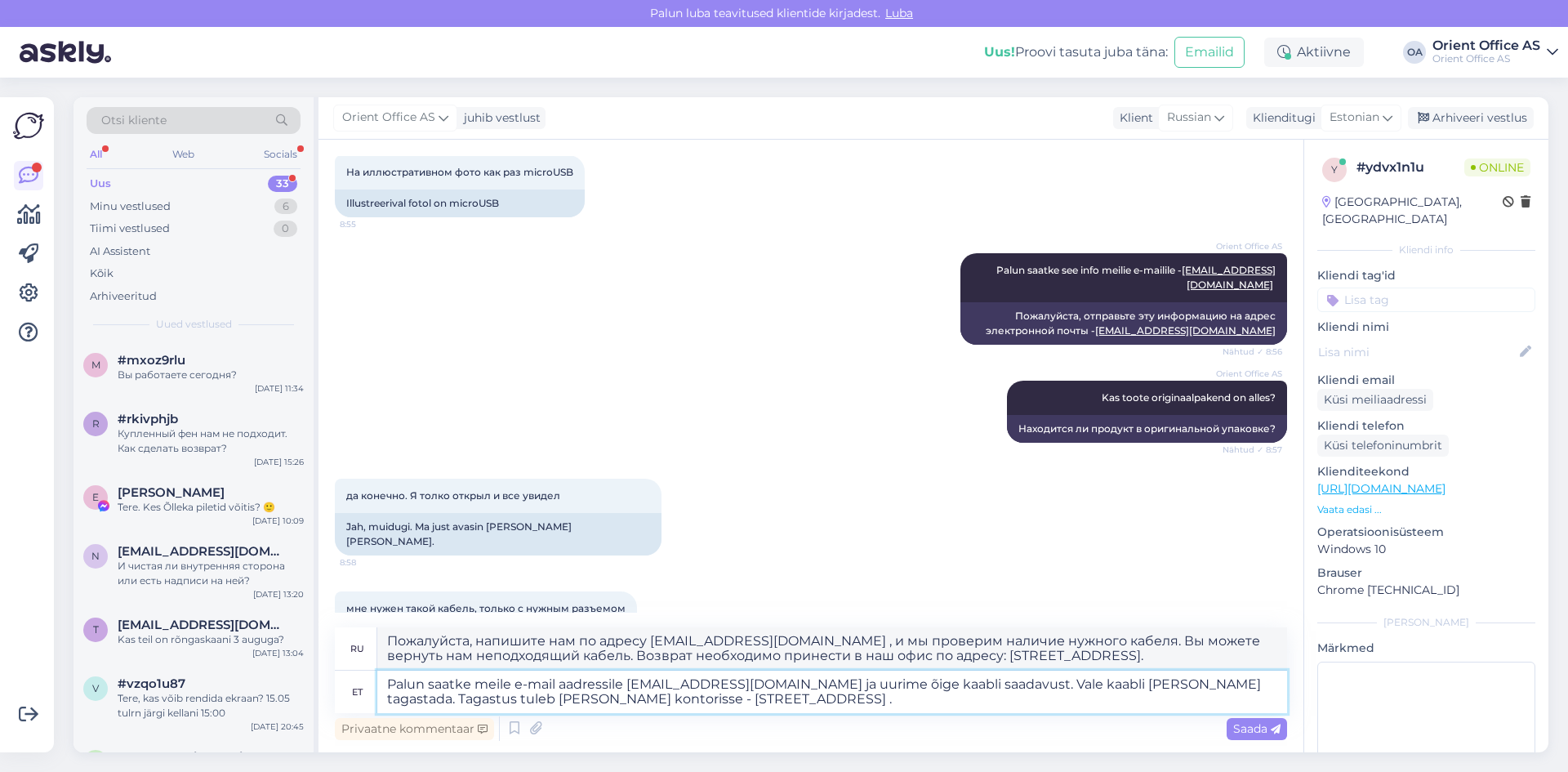
type textarea "Пожалуйста, отправьте нам электронное письмо по адресу [EMAIL_ADDRESS][DOMAIN_N…"
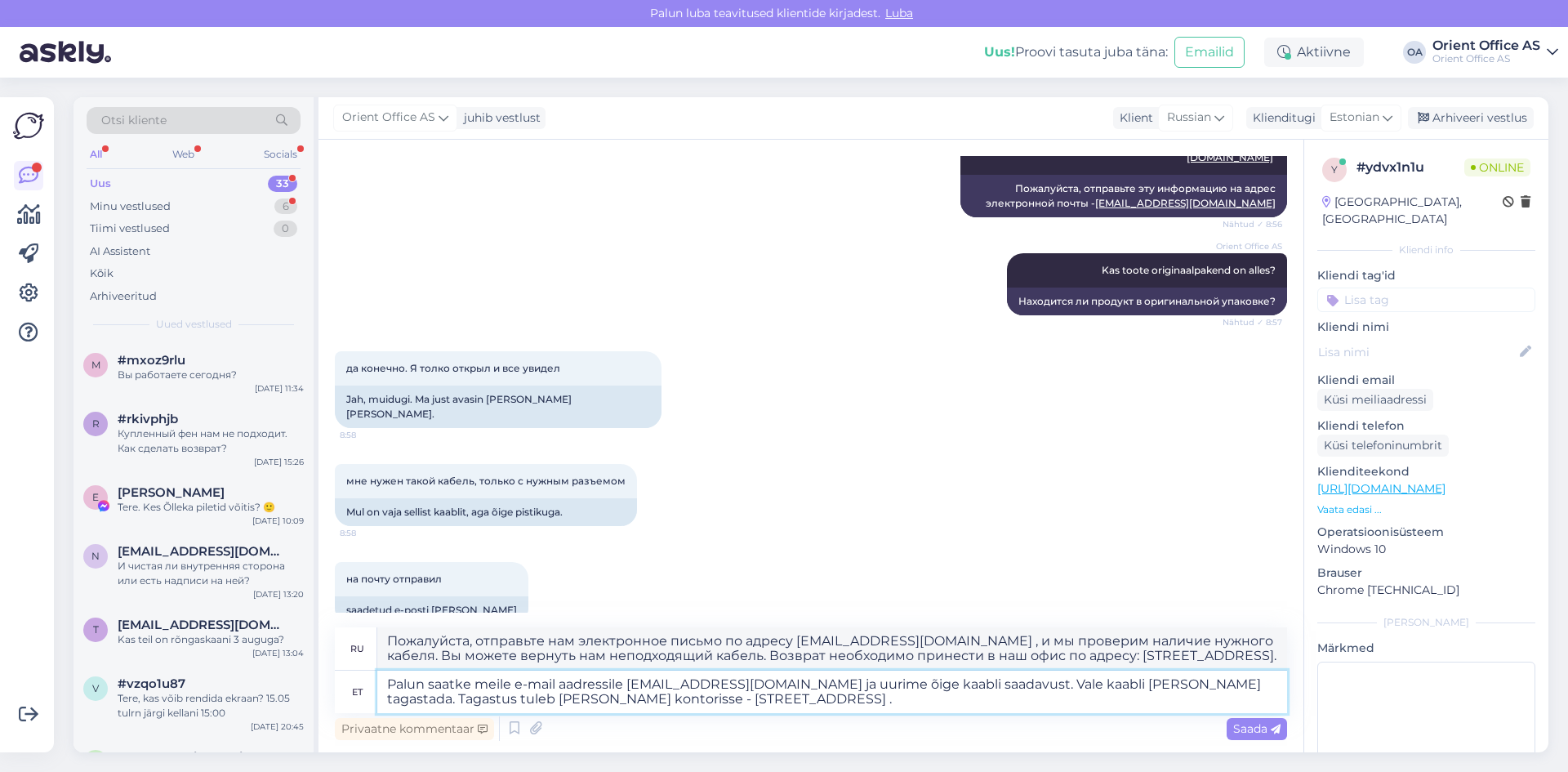
click at [702, 701] on textarea "Palun saatke meile e-mail aadressile [EMAIL_ADDRESS][DOMAIN_NAME] ja uurime õig…" at bounding box center [832, 692] width 910 height 42
paste textarea "Tagastatav toode peab olema originaalpakendis ja kasutamata."
type textarea "Palun saatke meile e-mail aadressile [EMAIL_ADDRESS][DOMAIN_NAME] ja uurime õig…"
type textarea "Пожалуйста, отправьте нам электронное письмо по адресу [EMAIL_ADDRESS][DOMAIN_N…"
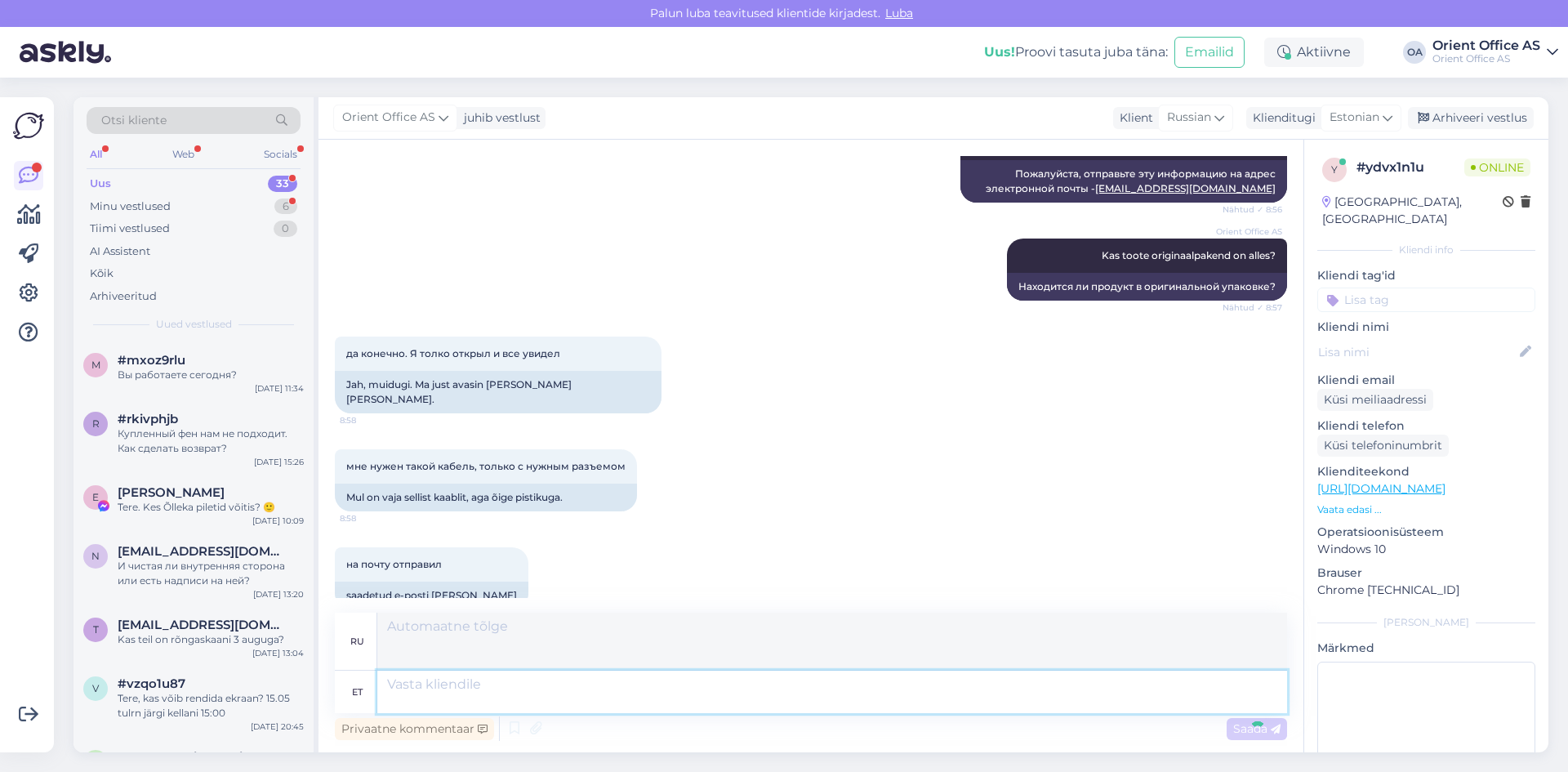
scroll to position [969, 0]
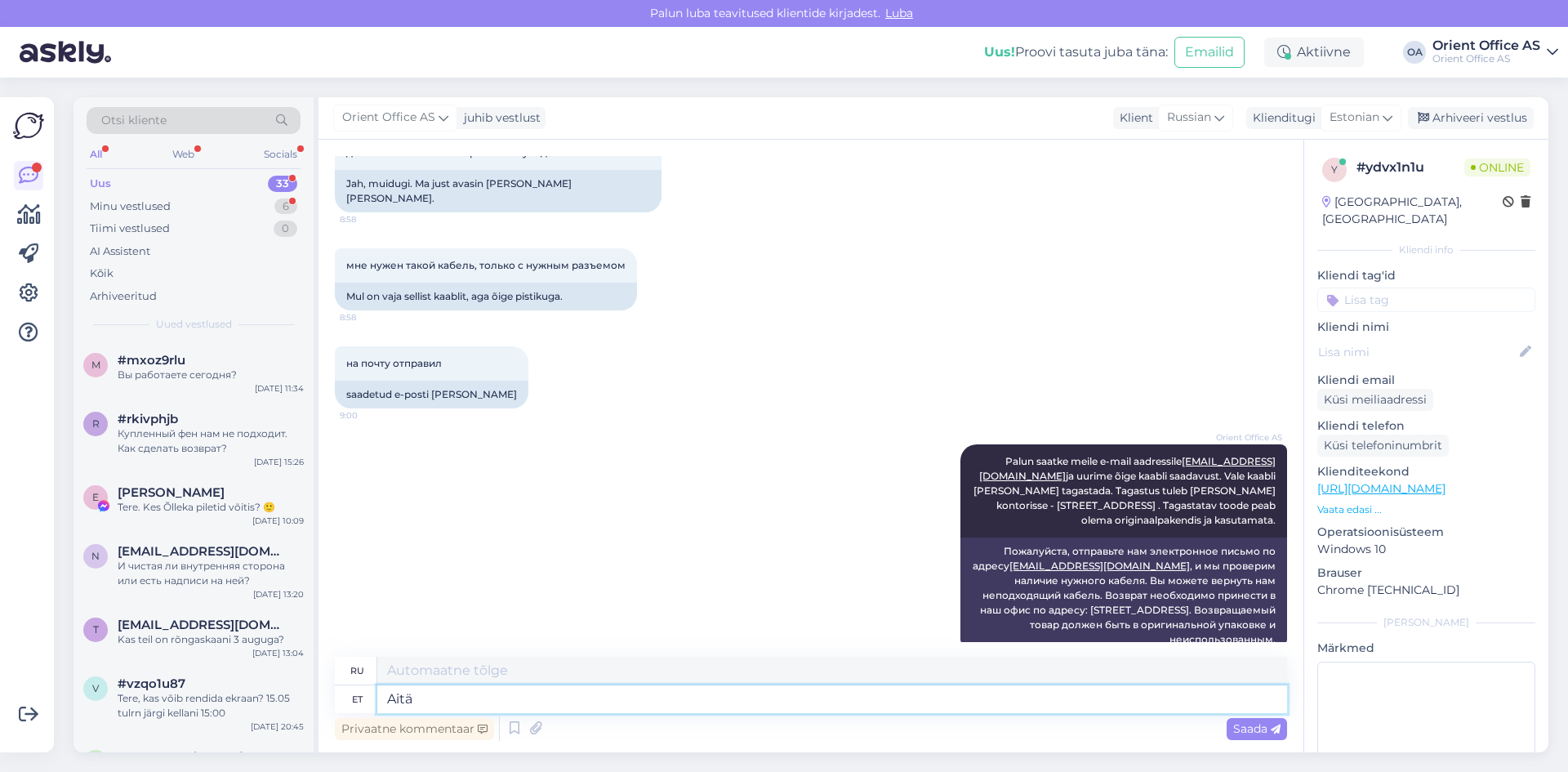
type textarea "Aitäh"
type textarea "Спасибо"
type textarea "Aitäh!"
type textarea "Спасибо!"
